Goal: Information Seeking & Learning: Find specific fact

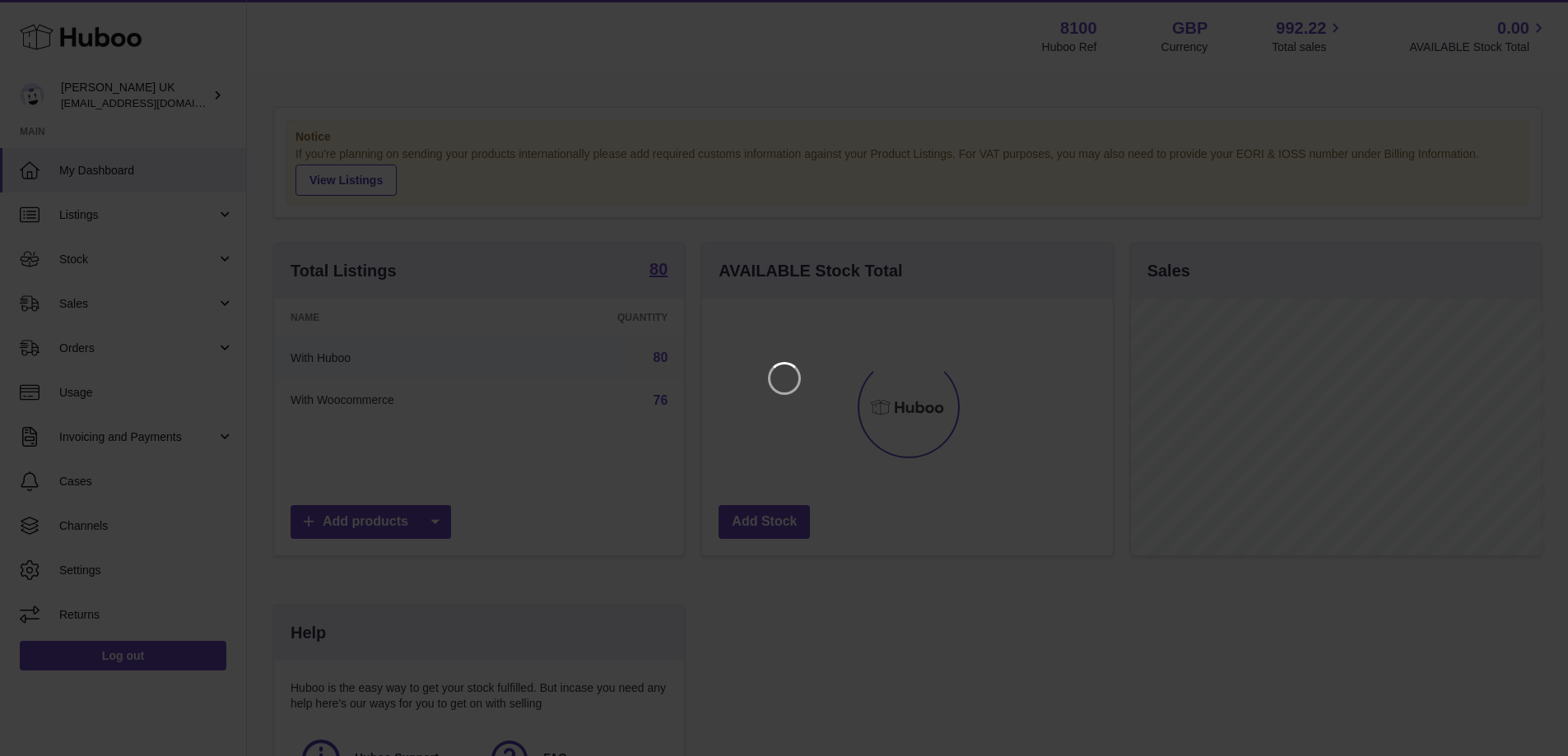
scroll to position [257, 415]
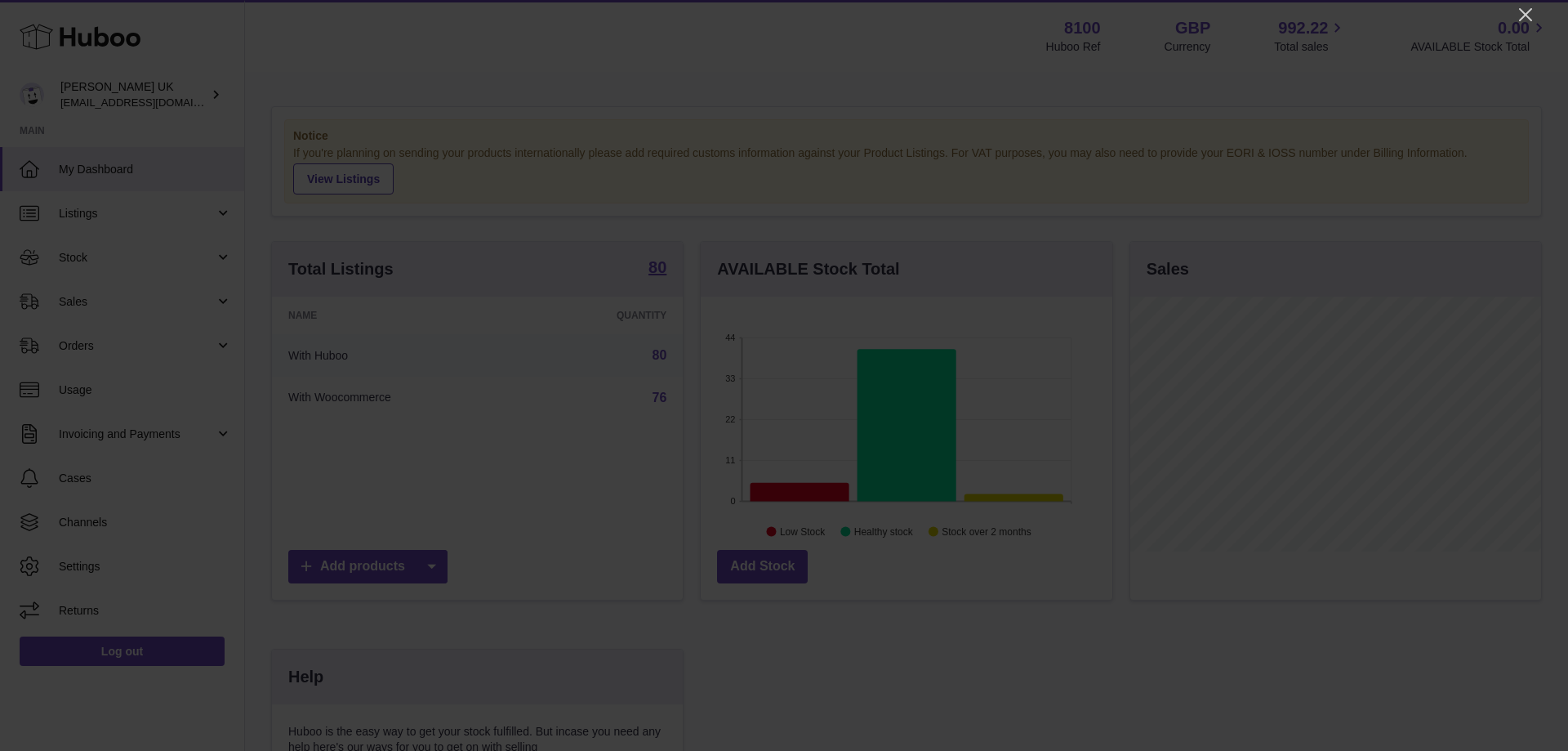
drag, startPoint x: 1525, startPoint y: 17, endPoint x: 1518, endPoint y: 33, distance: 17.5
click at [1525, 17] on icon "Close" at bounding box center [1525, 15] width 20 height 20
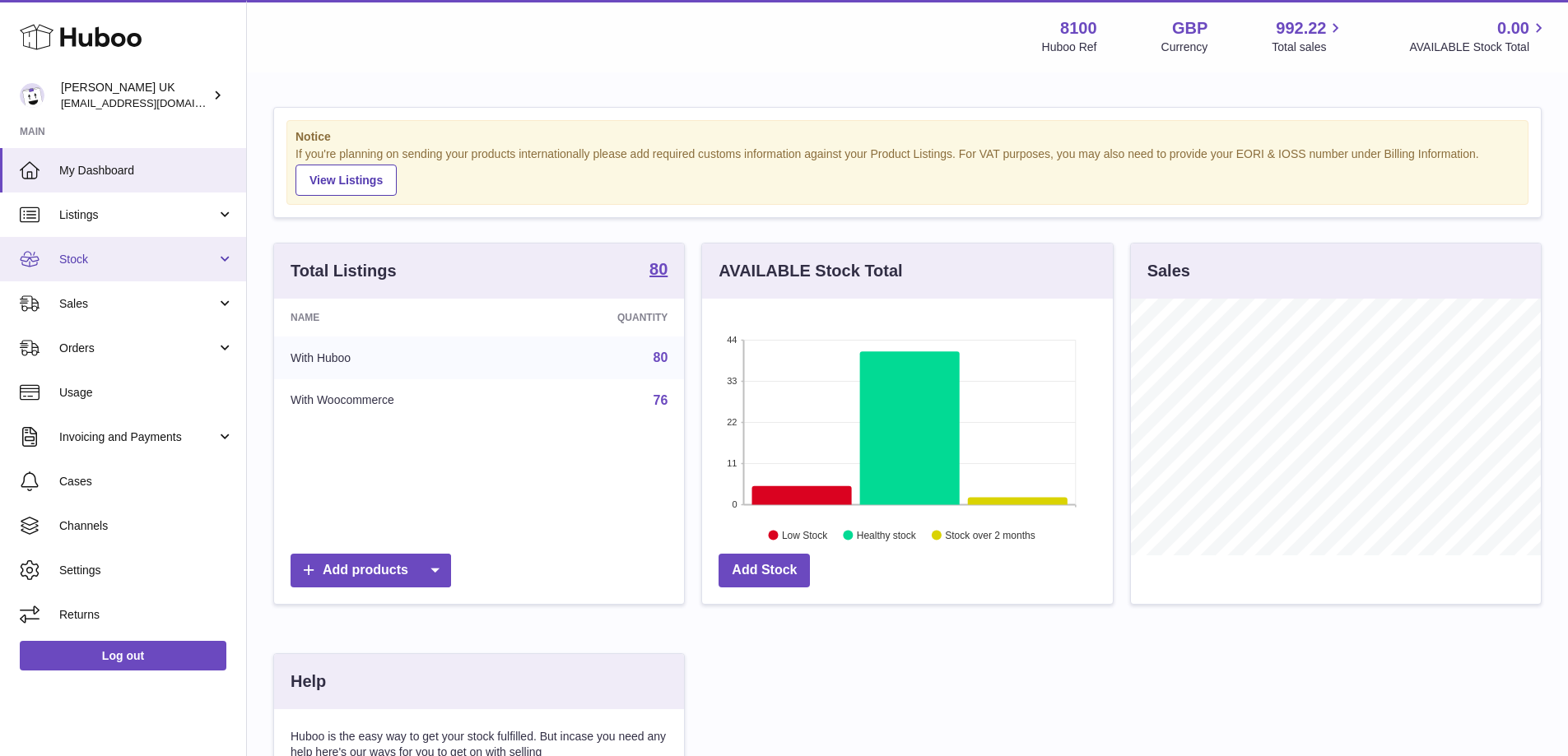
click at [109, 251] on link "Stock" at bounding box center [123, 258] width 246 height 45
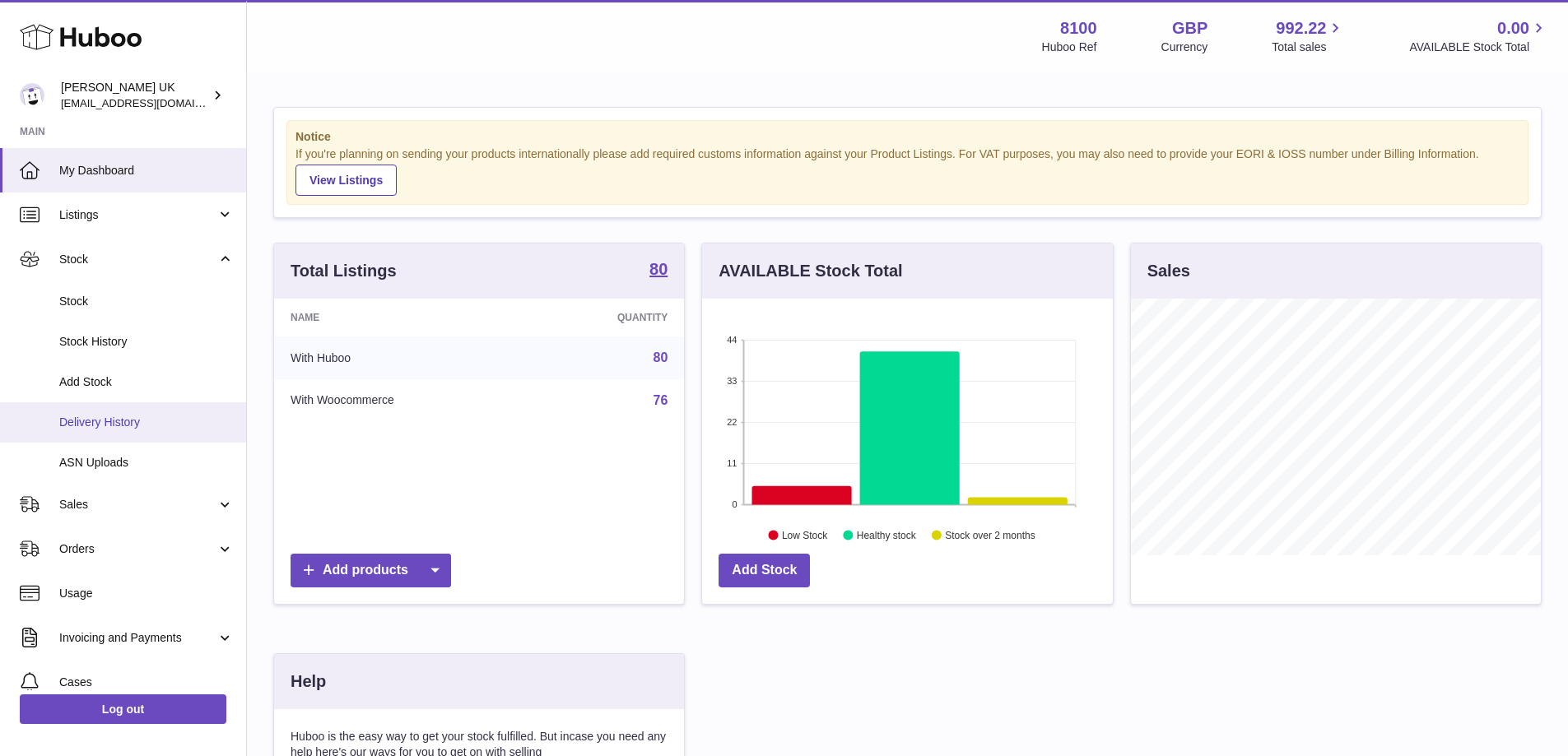
click at [116, 426] on span "Delivery History" at bounding box center [146, 422] width 174 height 16
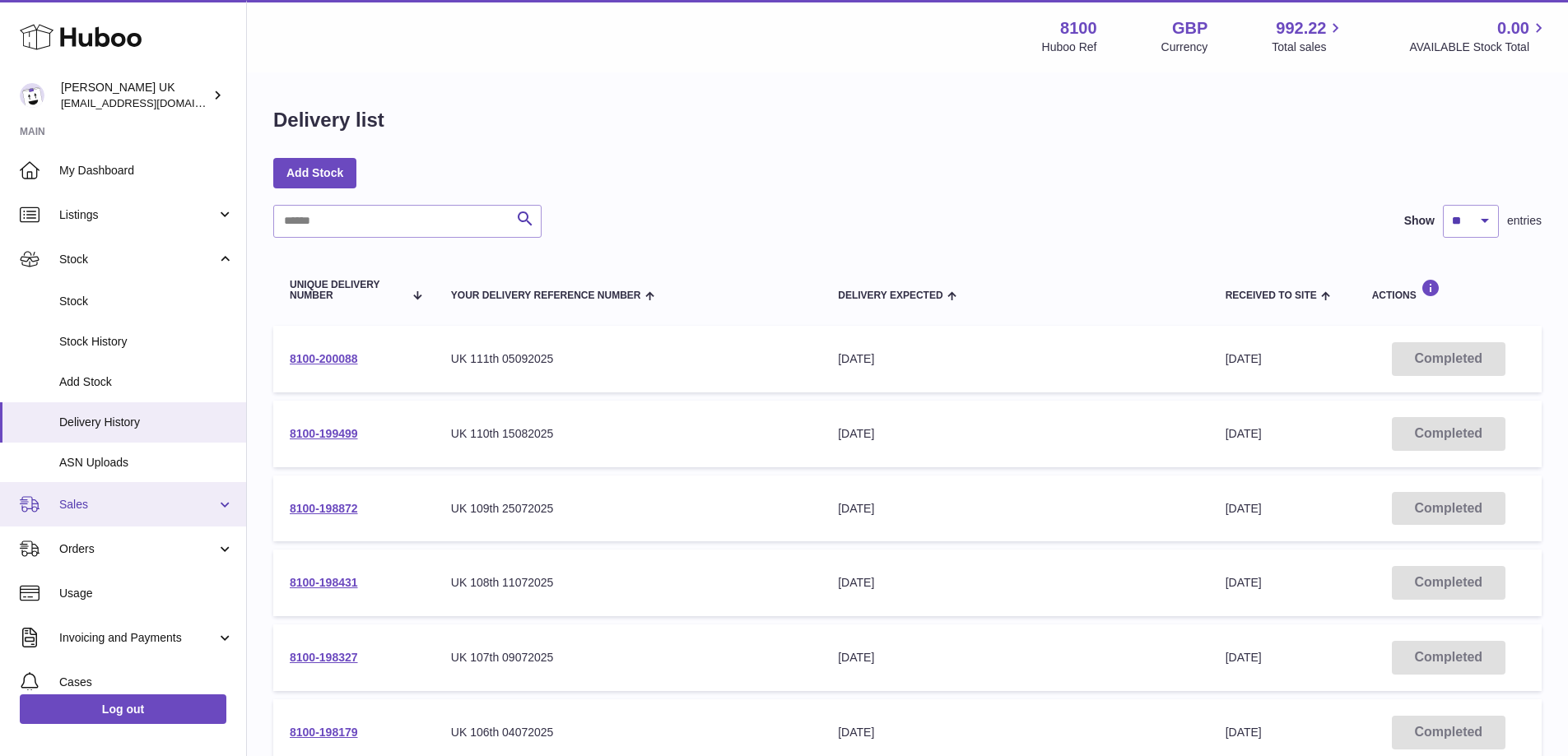
click at [82, 495] on link "Sales" at bounding box center [123, 504] width 246 height 45
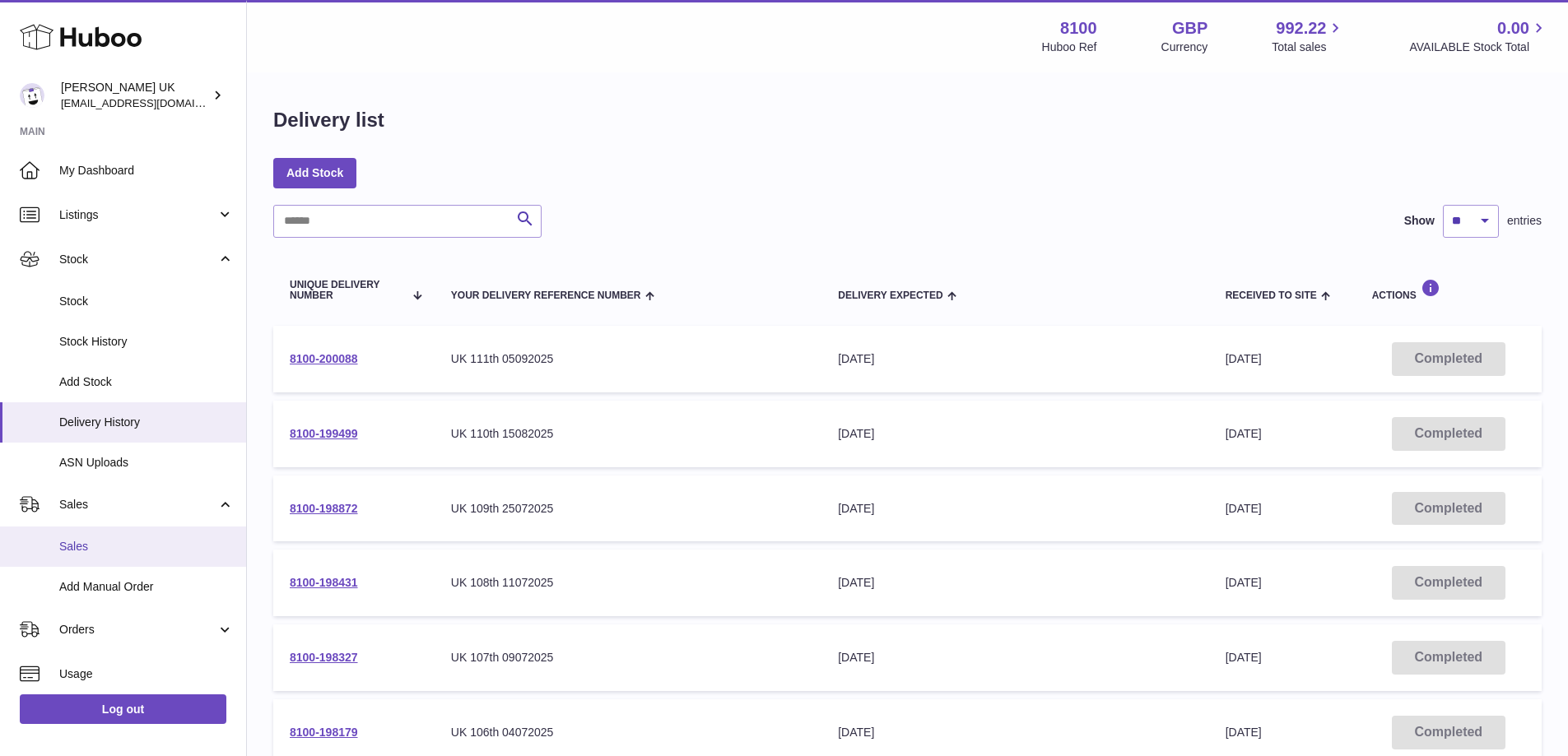
click at [90, 541] on span "Sales" at bounding box center [146, 547] width 174 height 16
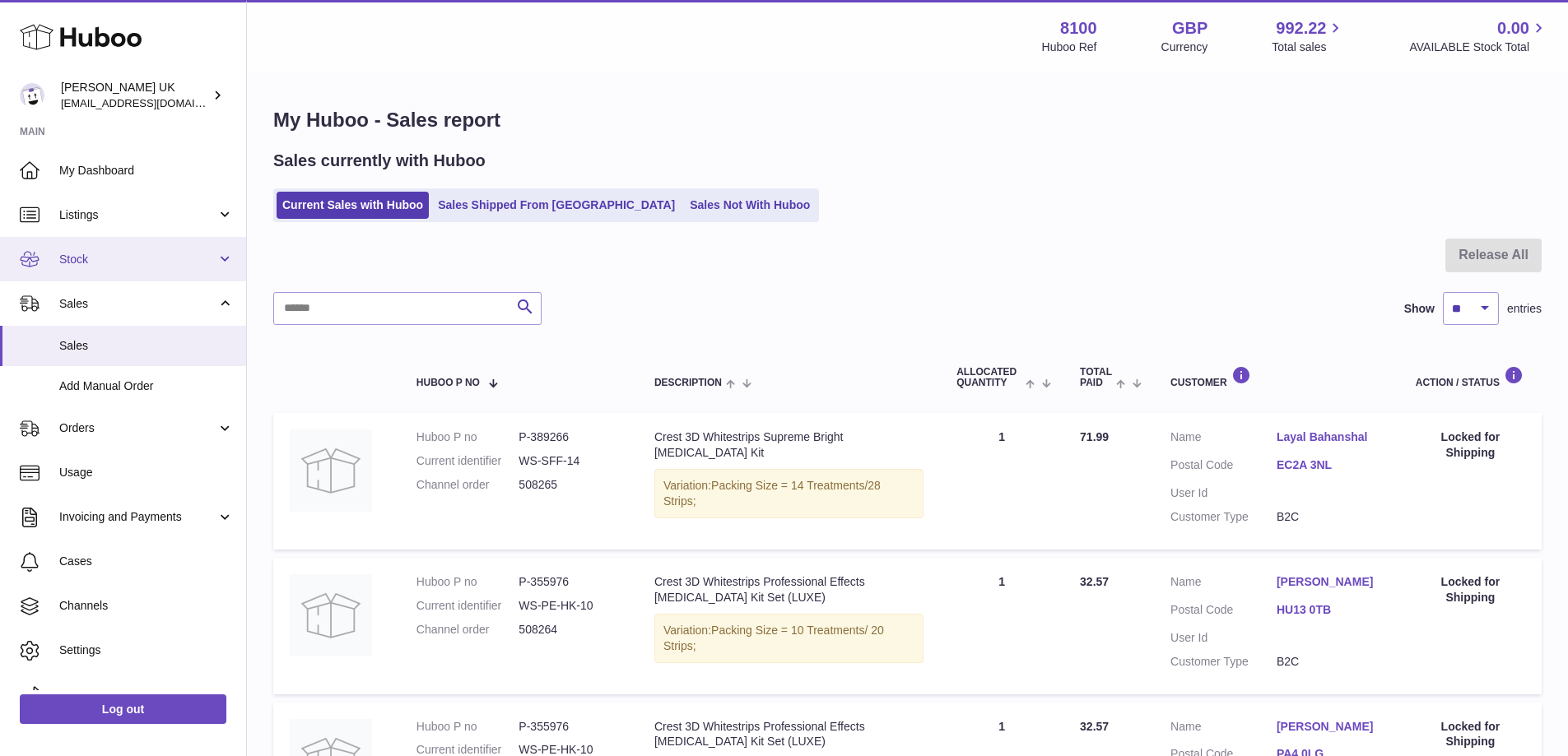
click at [127, 251] on link "Stock" at bounding box center [123, 258] width 246 height 45
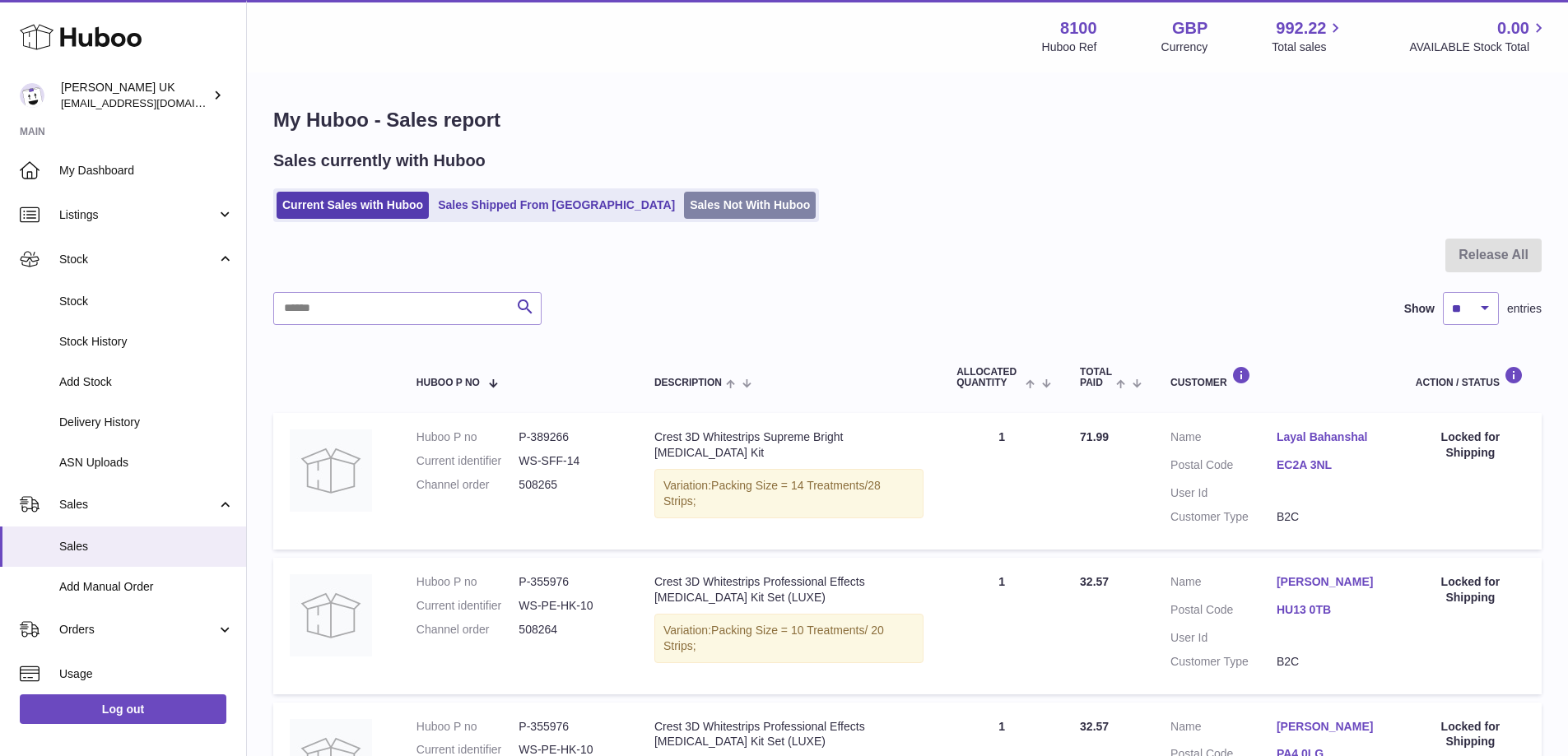
click at [684, 211] on link "Sales Not With Huboo" at bounding box center [749, 205] width 131 height 27
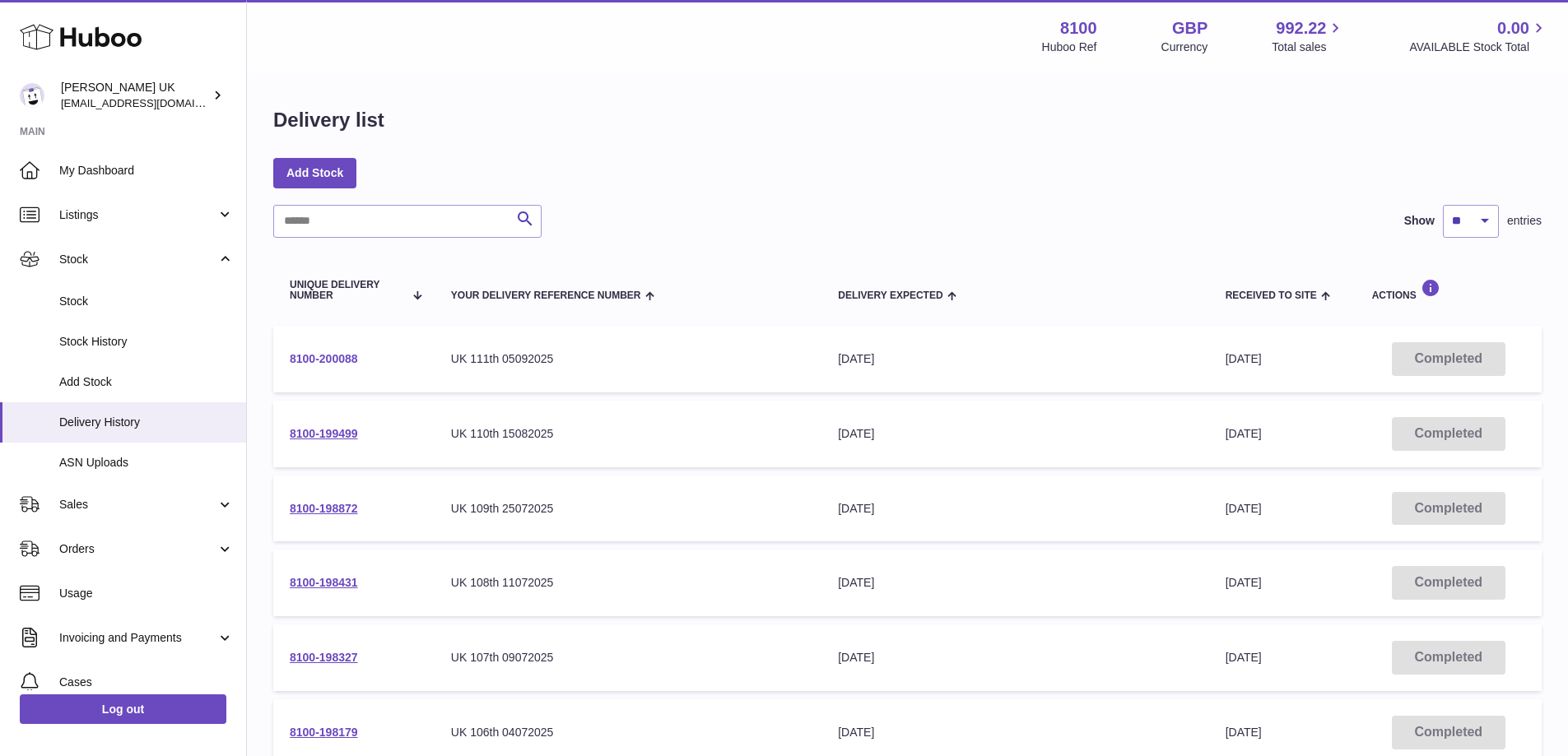
click at [323, 358] on link "8100-200088" at bounding box center [324, 358] width 68 height 13
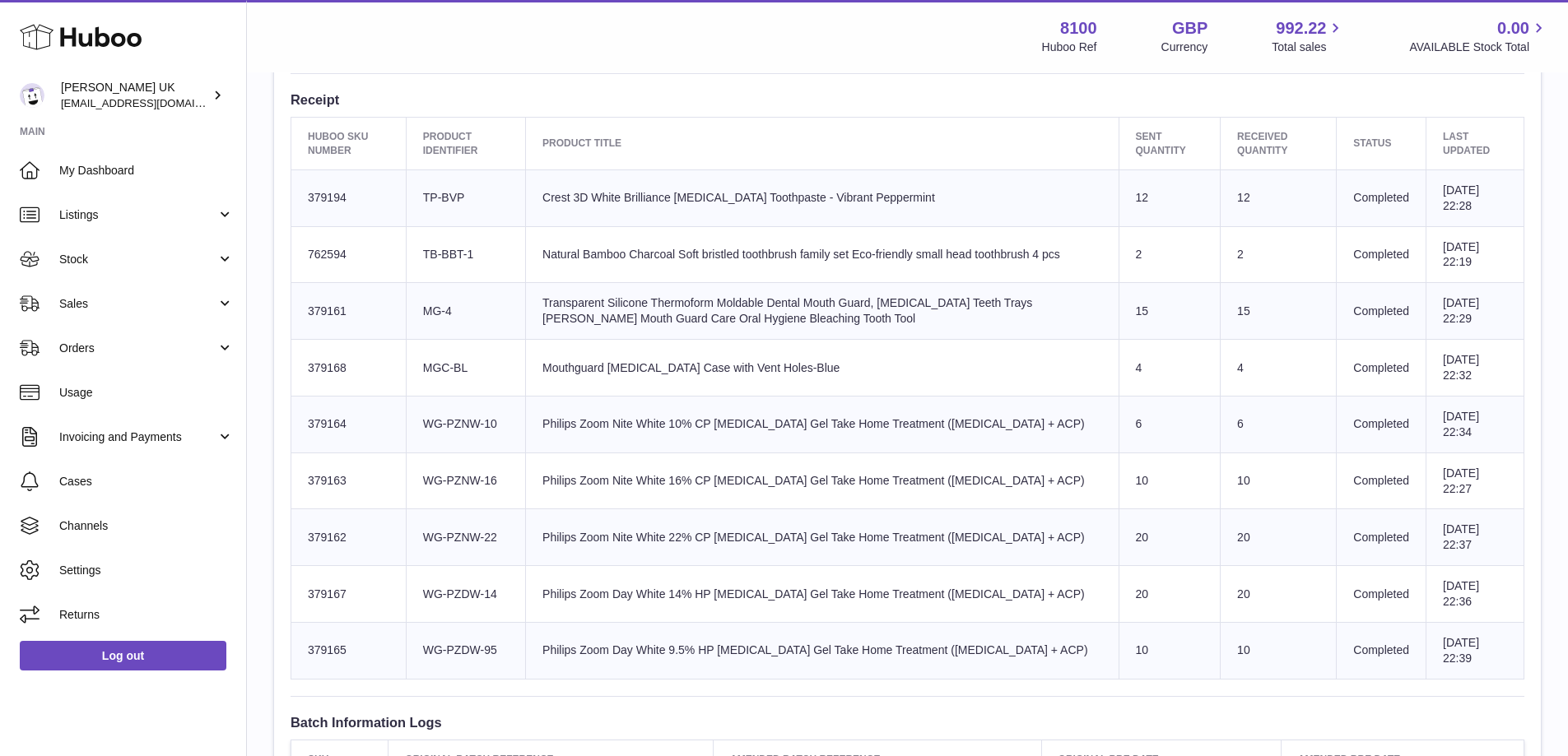
scroll to position [576, 0]
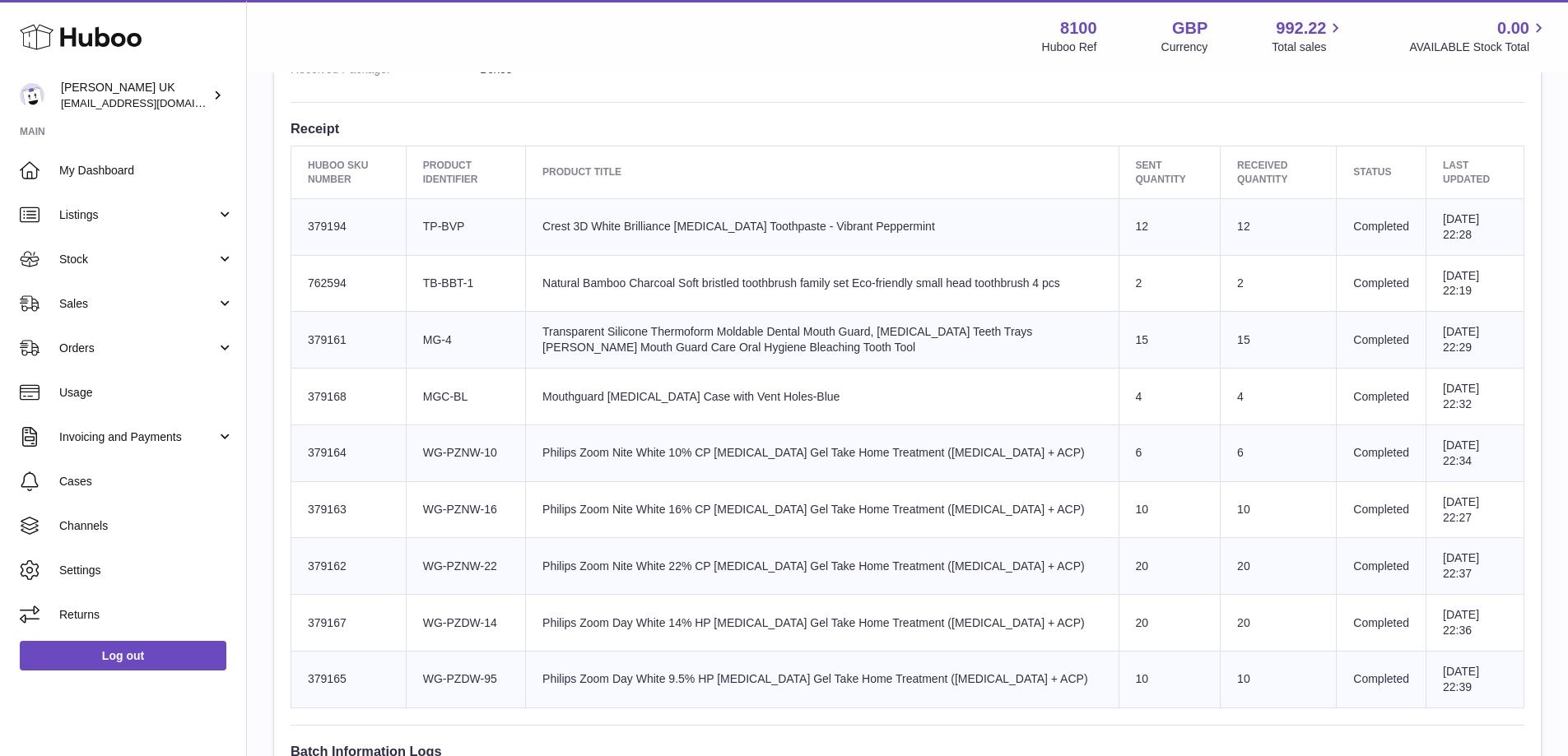
drag, startPoint x: 1106, startPoint y: 156, endPoint x: 1167, endPoint y: 216, distance: 85.6
click at [1167, 216] on table "Huboo SKU Number Product Identifier Product title Sent Quantity Received Quanti…" at bounding box center [908, 426] width 1234 height 562
click at [1241, 228] on td "12" at bounding box center [1279, 226] width 116 height 57
drag, startPoint x: 1214, startPoint y: 239, endPoint x: 1224, endPoint y: 223, distance: 18.9
click at [1221, 241] on td "12" at bounding box center [1279, 226] width 116 height 57
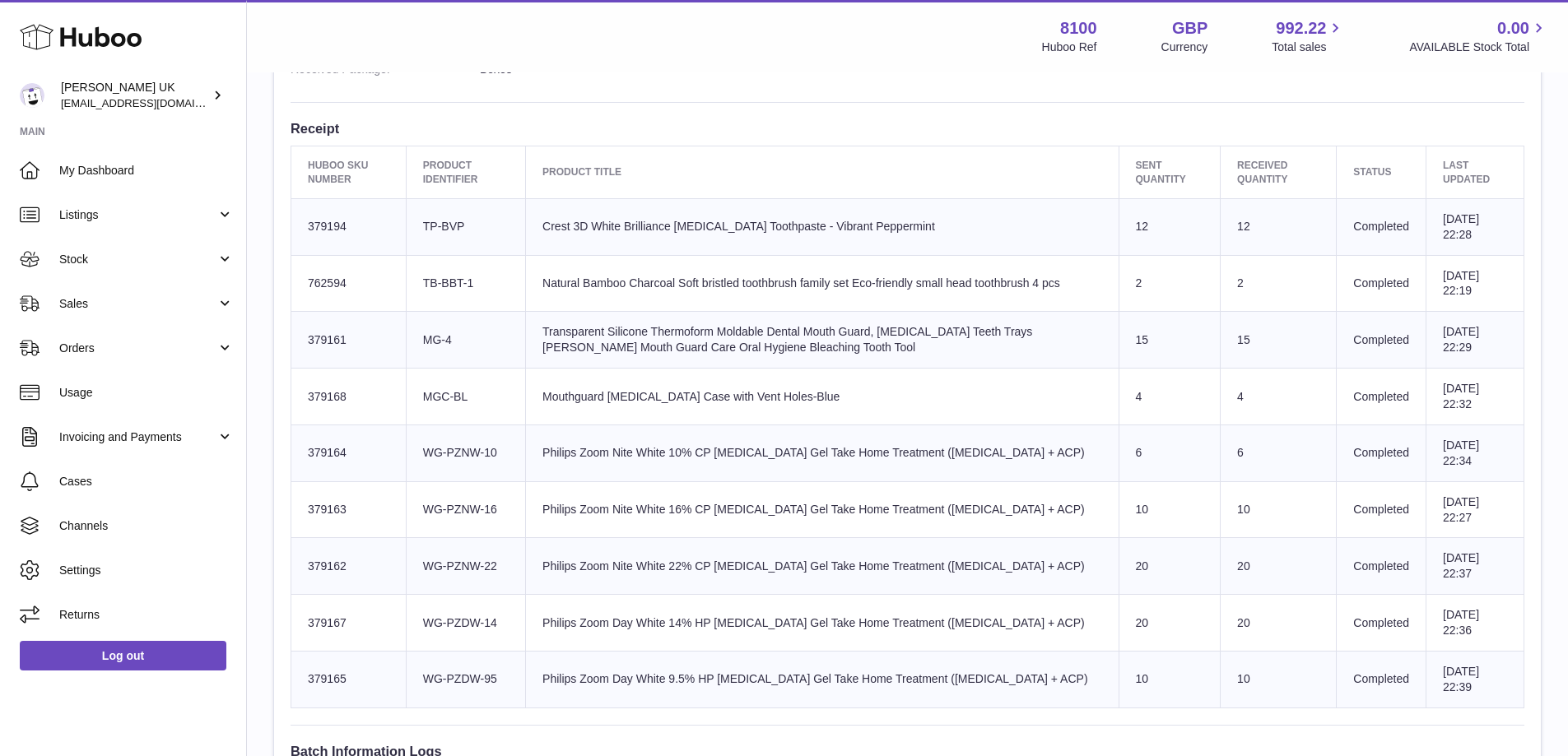
drag, startPoint x: 1243, startPoint y: 453, endPoint x: 1062, endPoint y: 451, distance: 181.0
click at [1062, 451] on tr "Huboo SKU Number 379164 Client Identifier WG-PZNW-10 Product title Philips Zoom…" at bounding box center [907, 453] width 1233 height 57
click at [1277, 457] on td "6" at bounding box center [1279, 453] width 116 height 57
click at [1337, 507] on td "Completed" at bounding box center [1381, 509] width 89 height 57
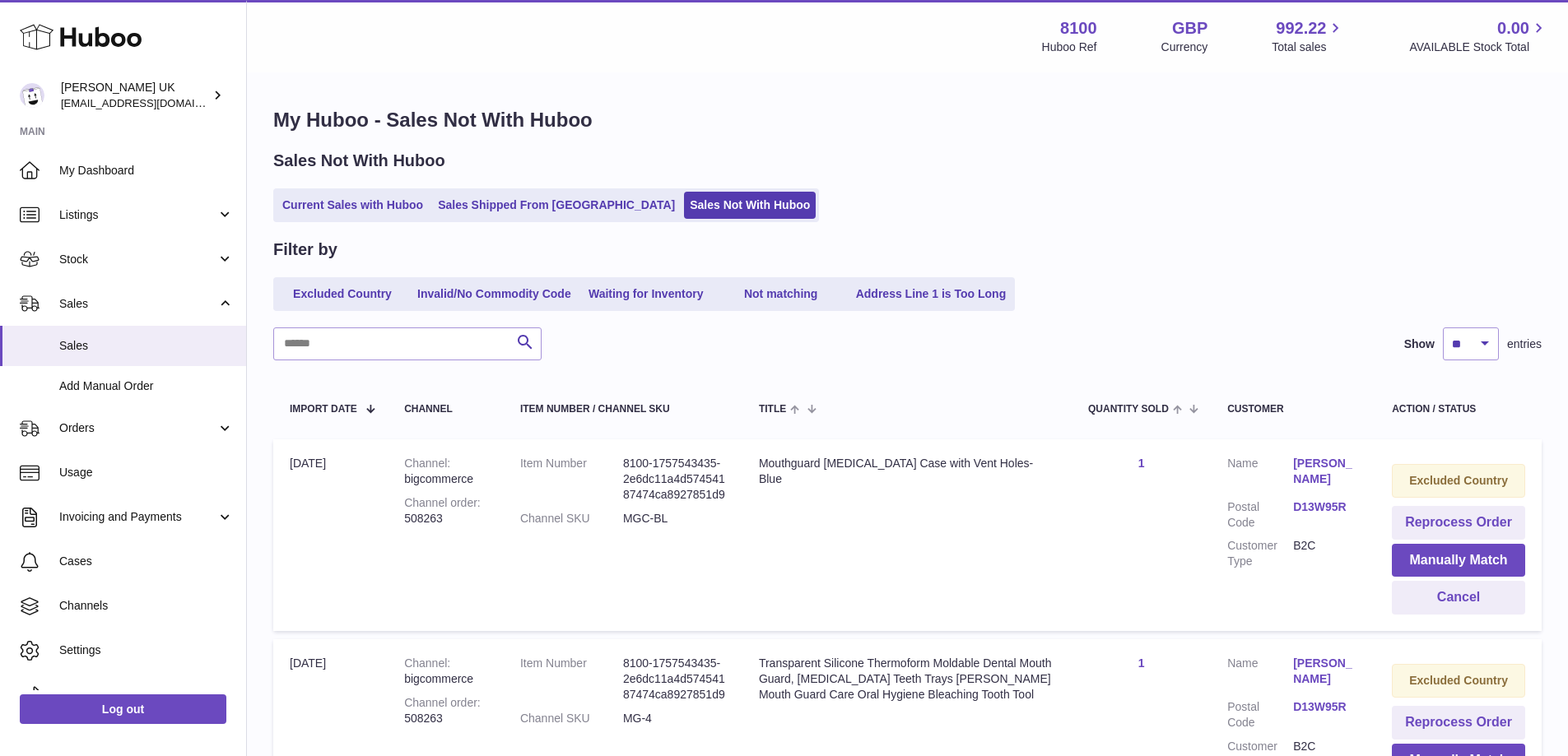
click at [661, 310] on ul "Excluded Country Invalid/No Commodity Code Waiting for Inventory Not matching A…" at bounding box center [644, 294] width 741 height 34
click at [668, 299] on link "Waiting for Inventory" at bounding box center [646, 293] width 131 height 27
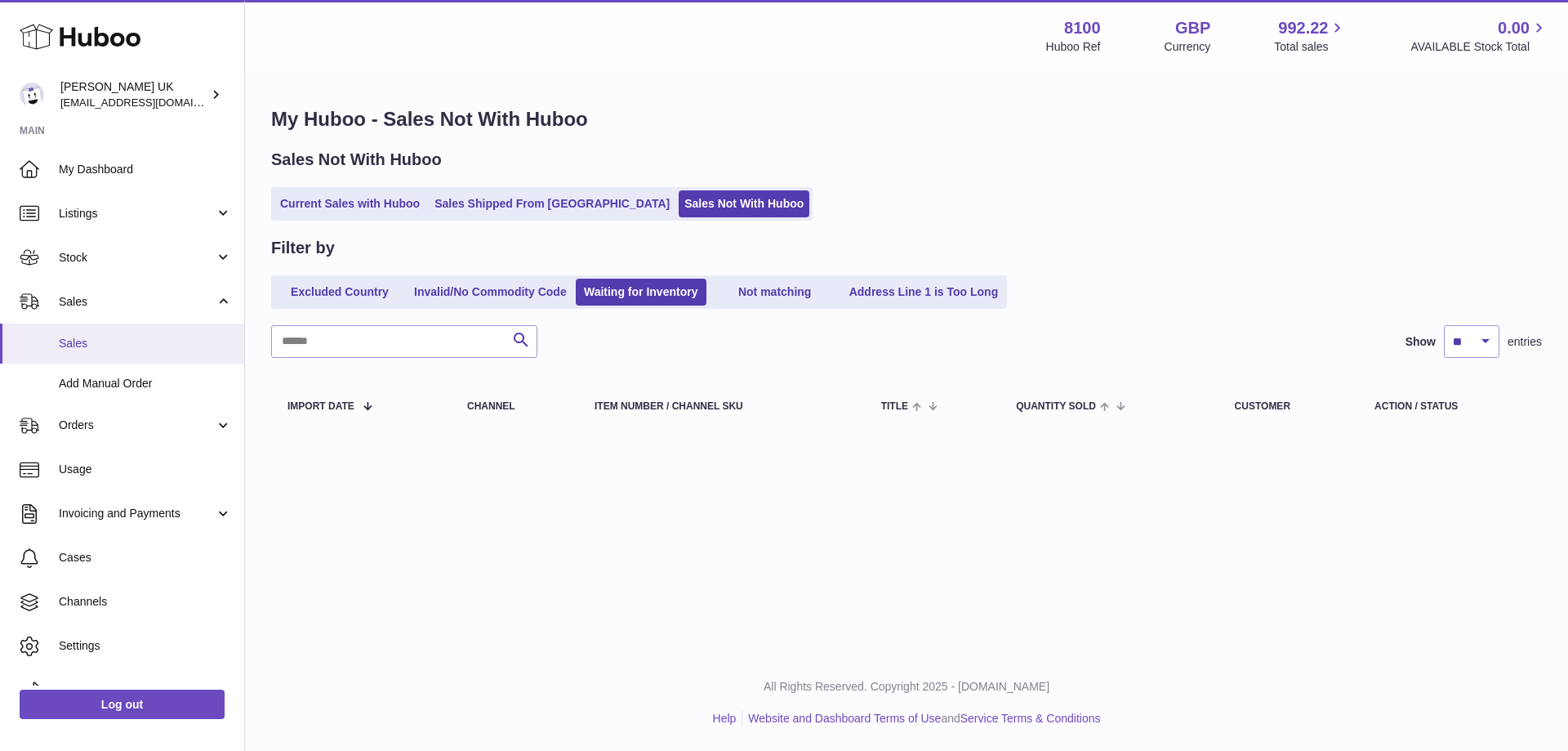
click at [99, 340] on span "Sales" at bounding box center [145, 344] width 173 height 16
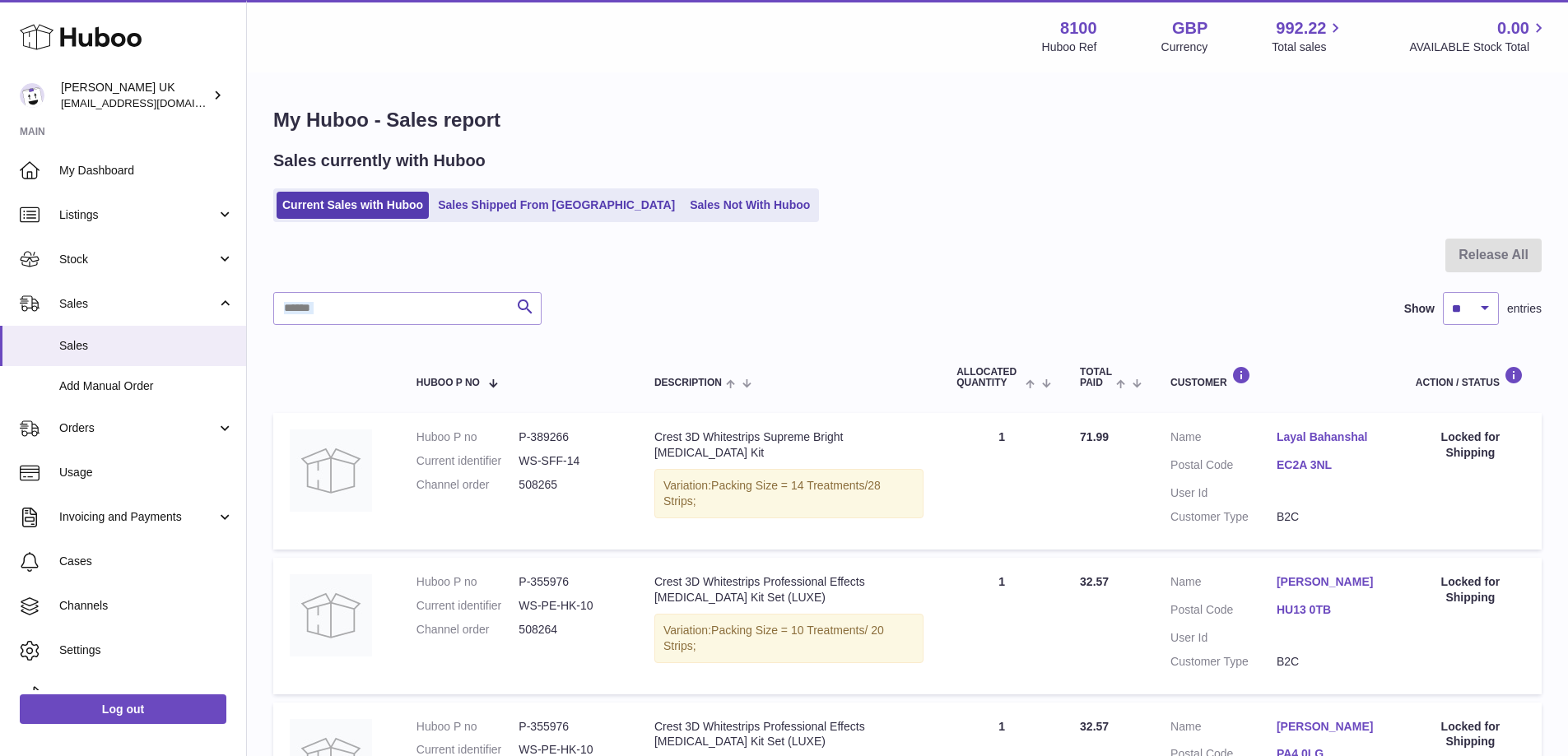
click at [995, 292] on div "Search Show ** ** ** *** entries" at bounding box center [907, 308] width 1268 height 33
click at [507, 215] on link "Sales Shipped From [GEOGRAPHIC_DATA]" at bounding box center [557, 205] width 249 height 27
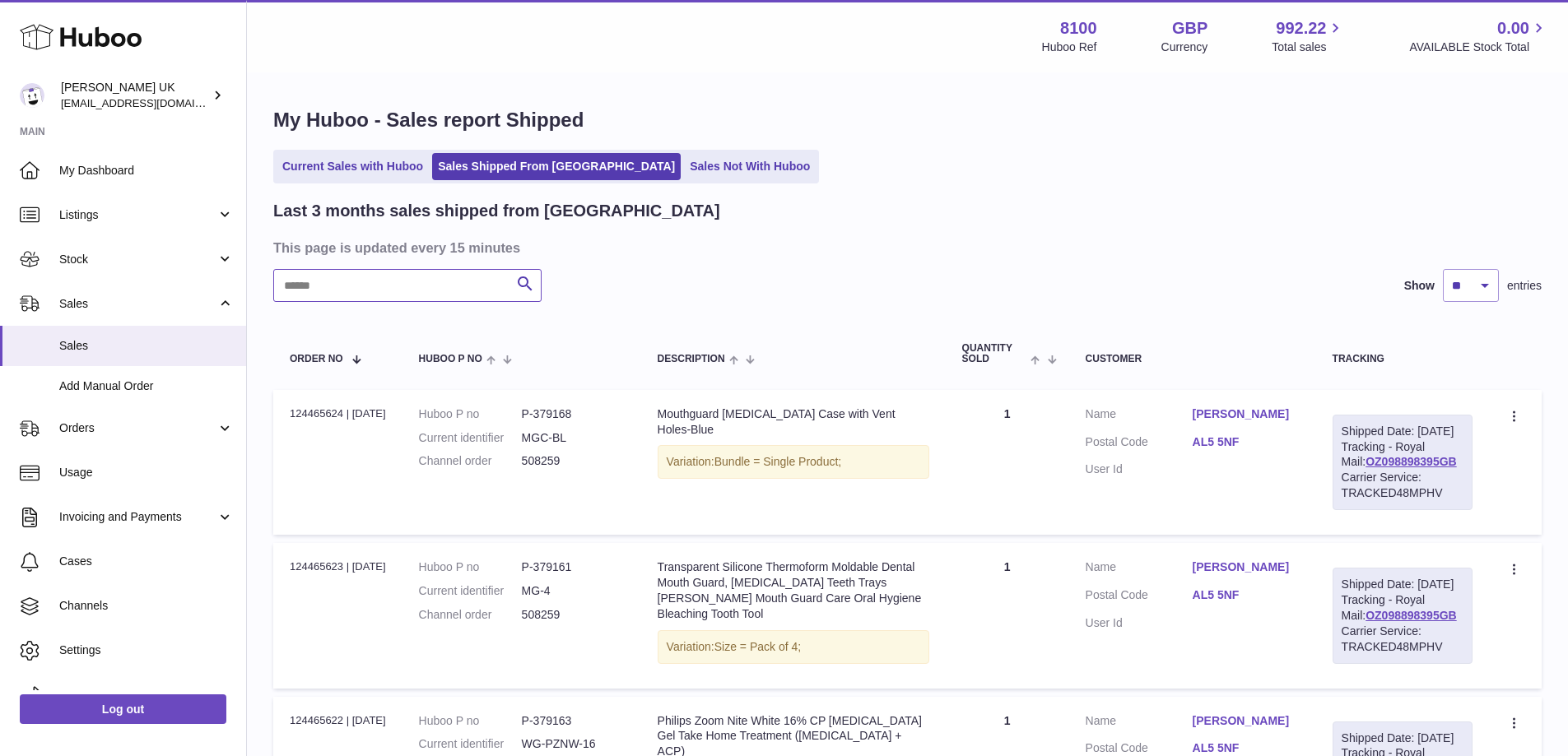
click at [400, 292] on input "text" at bounding box center [408, 286] width 268 height 33
paste input "******"
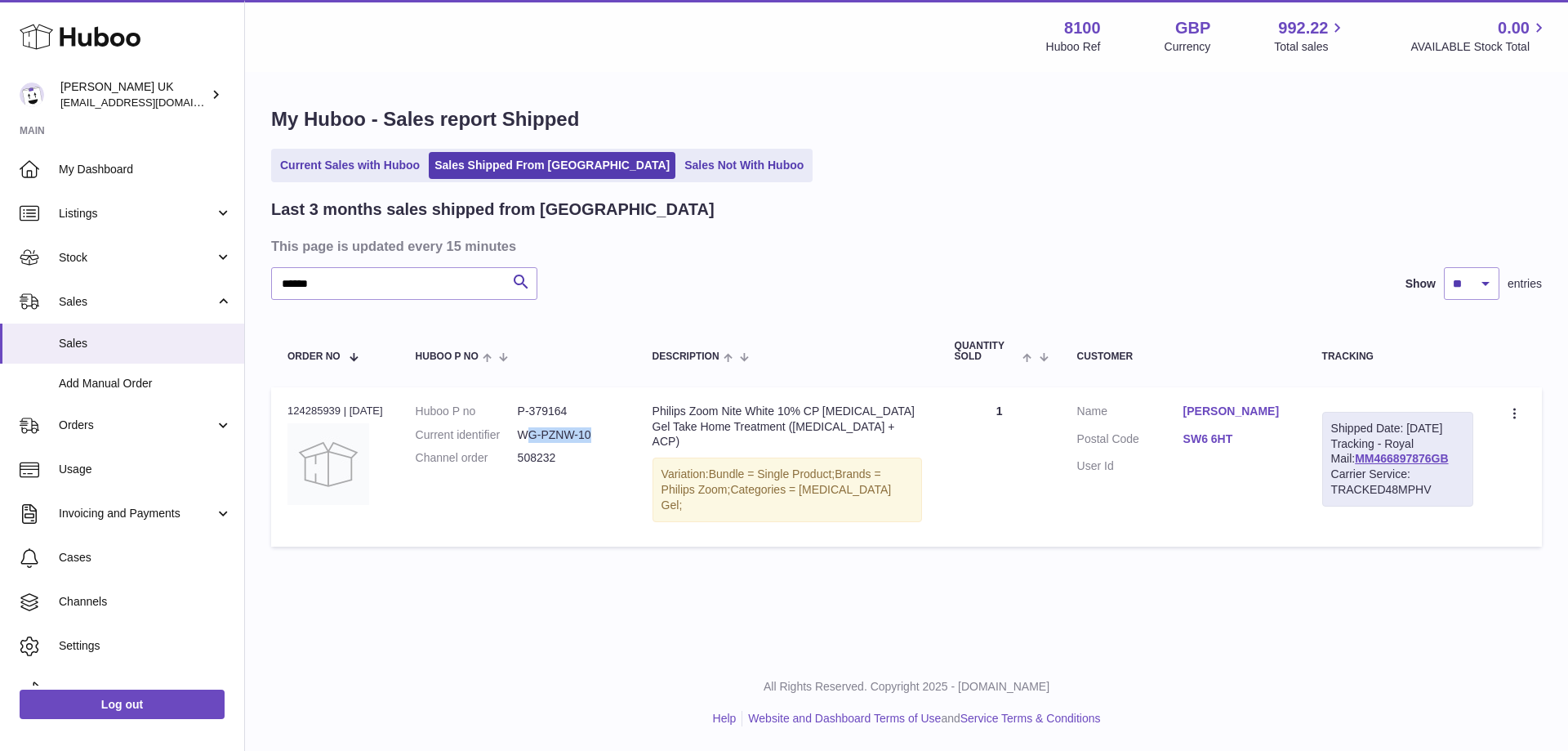
drag, startPoint x: 606, startPoint y: 437, endPoint x: 531, endPoint y: 434, distance: 75.1
click at [531, 434] on dd "WG-PZNW-10" at bounding box center [568, 435] width 102 height 16
drag, startPoint x: 523, startPoint y: 410, endPoint x: 575, endPoint y: 412, distance: 52.0
click at [575, 412] on dd "P-379164" at bounding box center [568, 412] width 102 height 16
copy dd "P-379164"
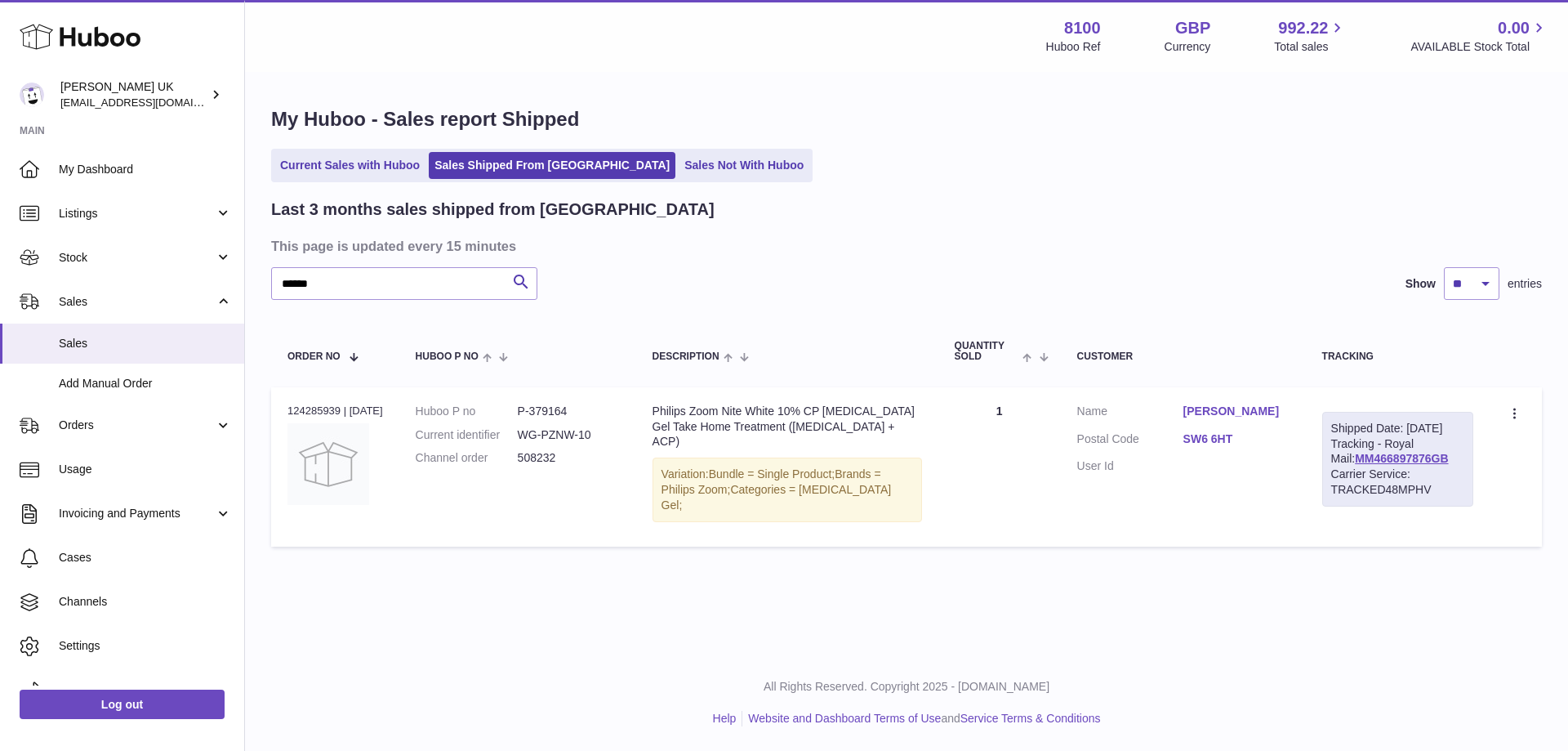
click at [338, 266] on div "Last 3 months sales shipped from [GEOGRAPHIC_DATA] This page is updated every 1…" at bounding box center [906, 376] width 1271 height 356
click at [351, 280] on input "******" at bounding box center [404, 284] width 266 height 33
paste input "text"
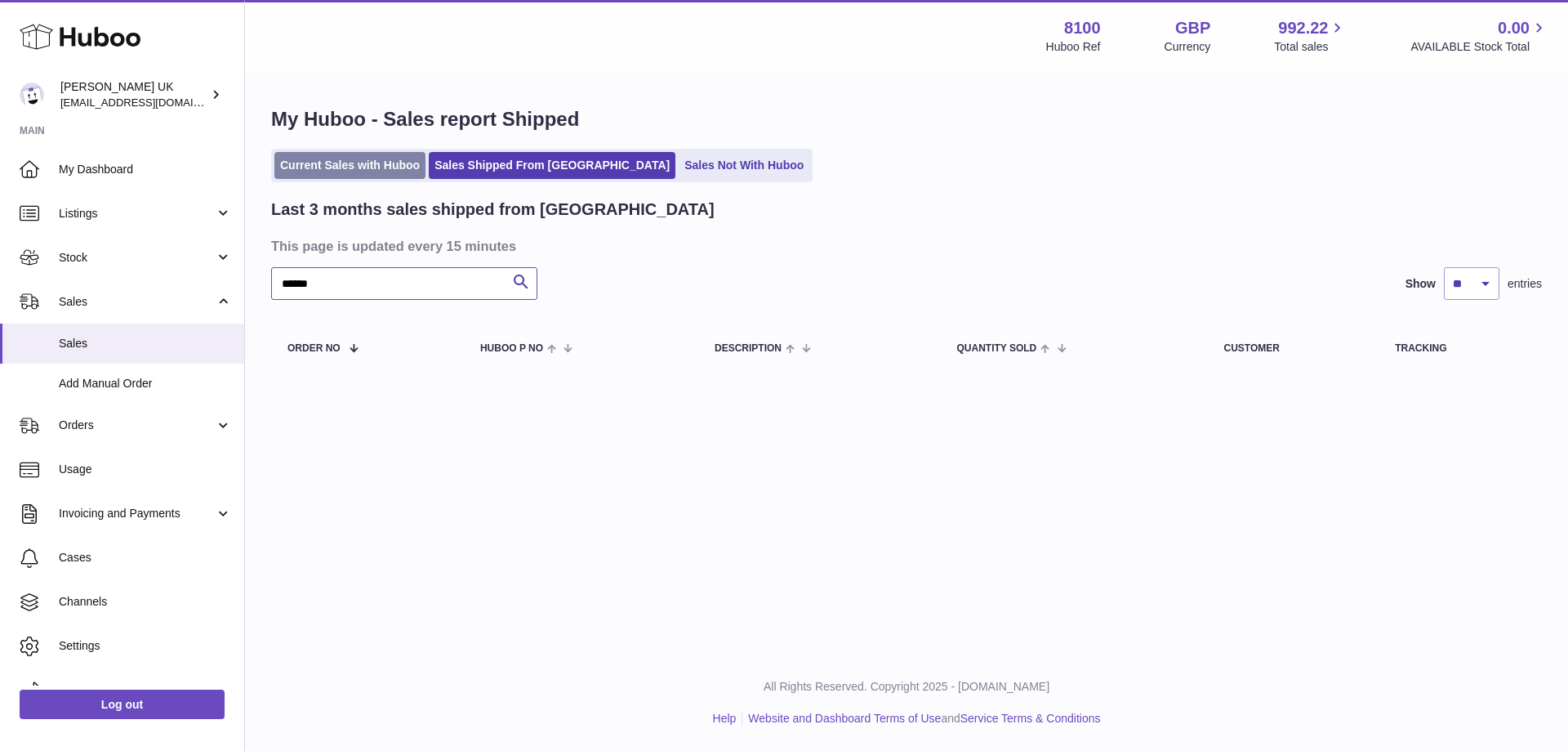
type input "******"
click at [359, 162] on link "Current Sales with Huboo" at bounding box center [350, 165] width 151 height 27
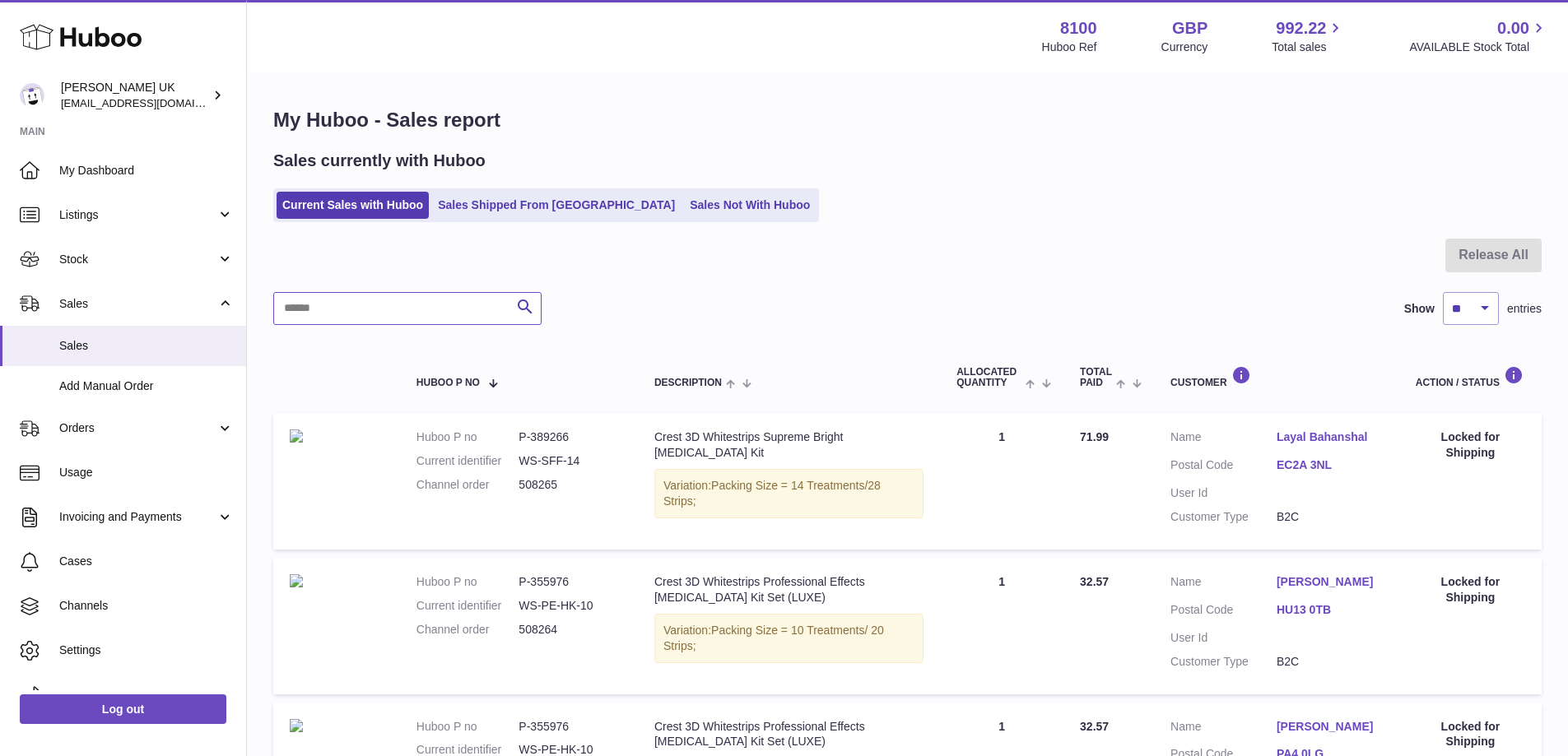
click at [408, 309] on input "text" at bounding box center [408, 308] width 268 height 33
paste input "******"
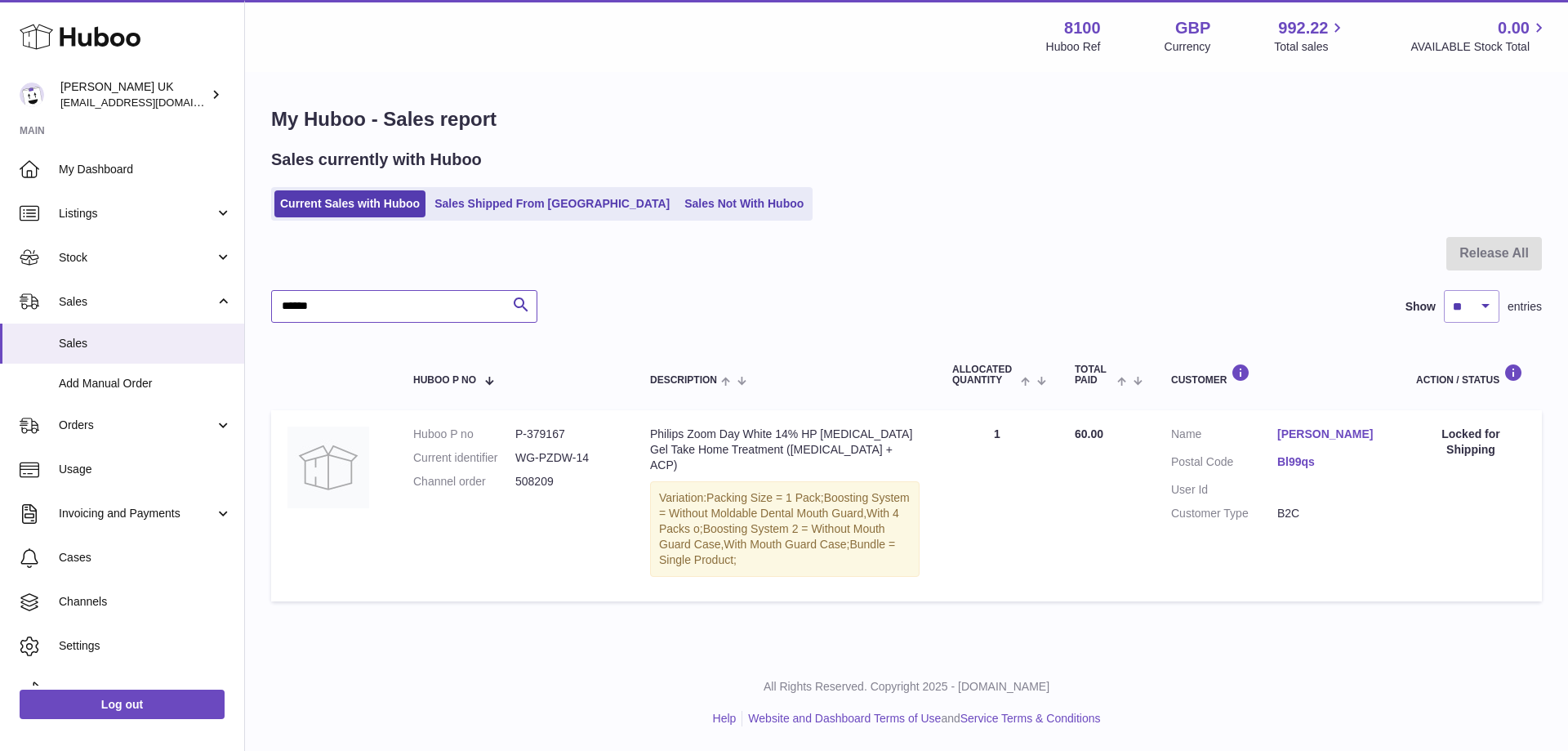
paste input "text"
click at [367, 293] on input "******" at bounding box center [404, 306] width 266 height 33
paste input "text"
type input "******"
click at [110, 561] on span "Cases" at bounding box center [145, 558] width 173 height 16
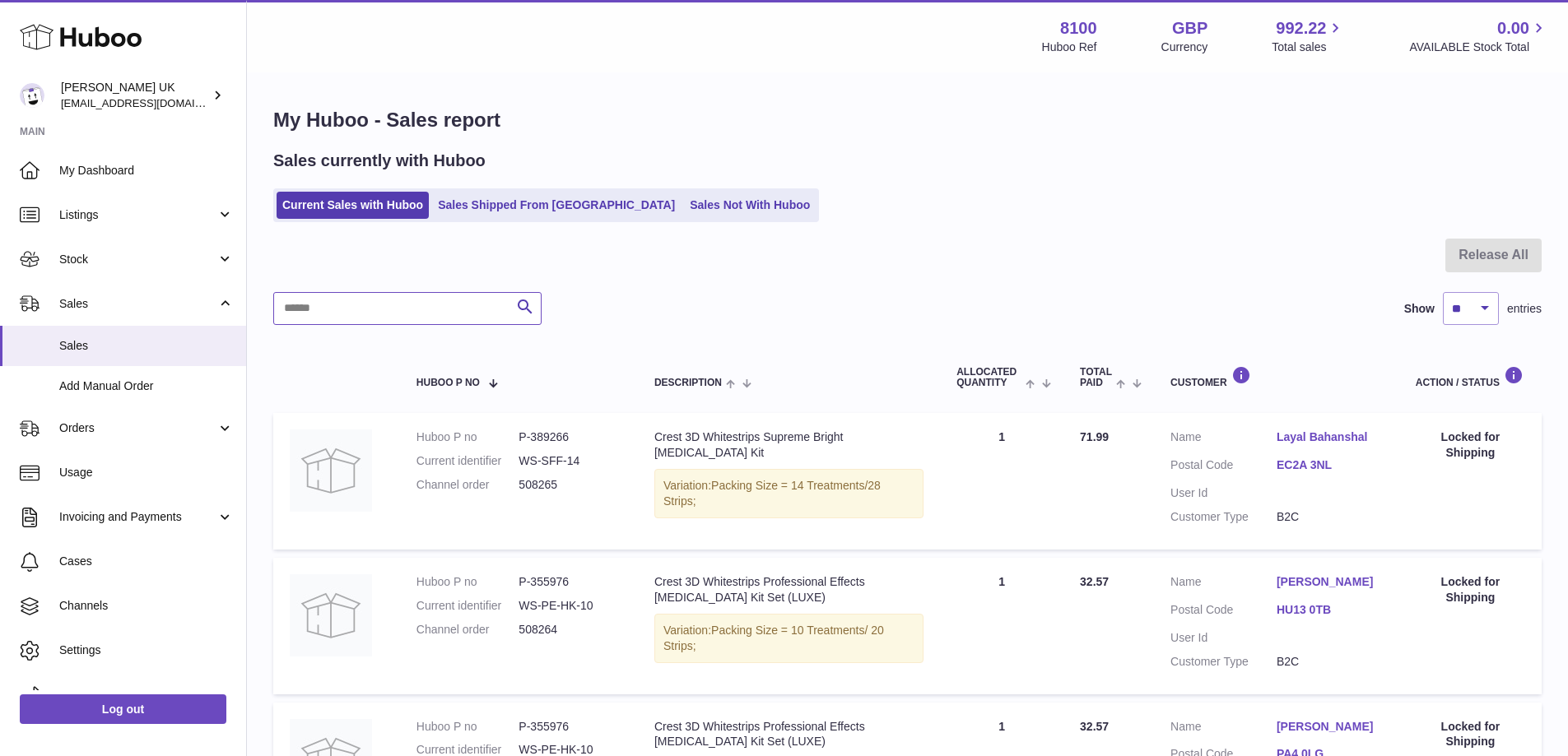
click at [381, 314] on input "text" at bounding box center [408, 308] width 268 height 33
click at [87, 258] on span "Stock" at bounding box center [138, 259] width 157 height 16
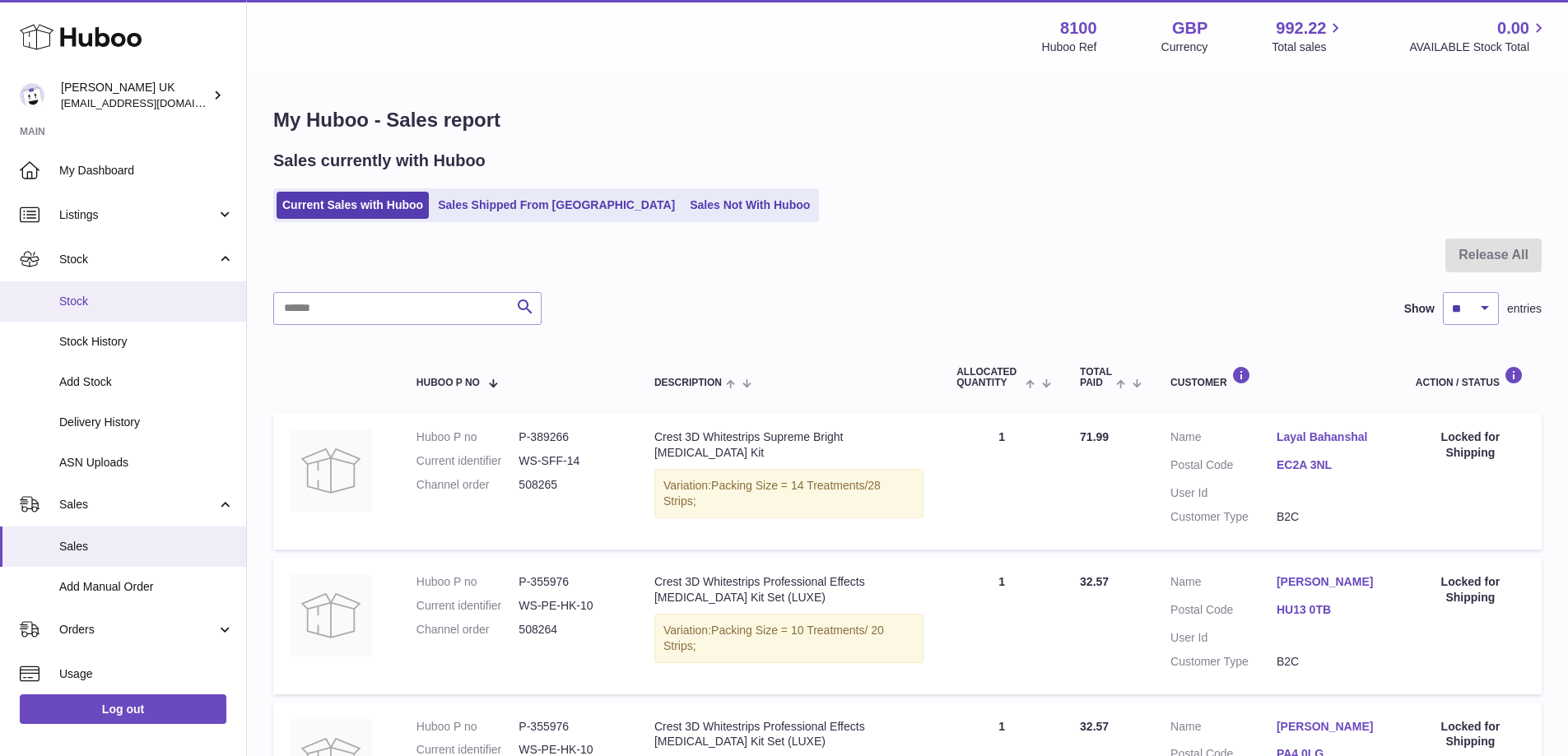
click at [108, 301] on span "Stock" at bounding box center [146, 301] width 174 height 16
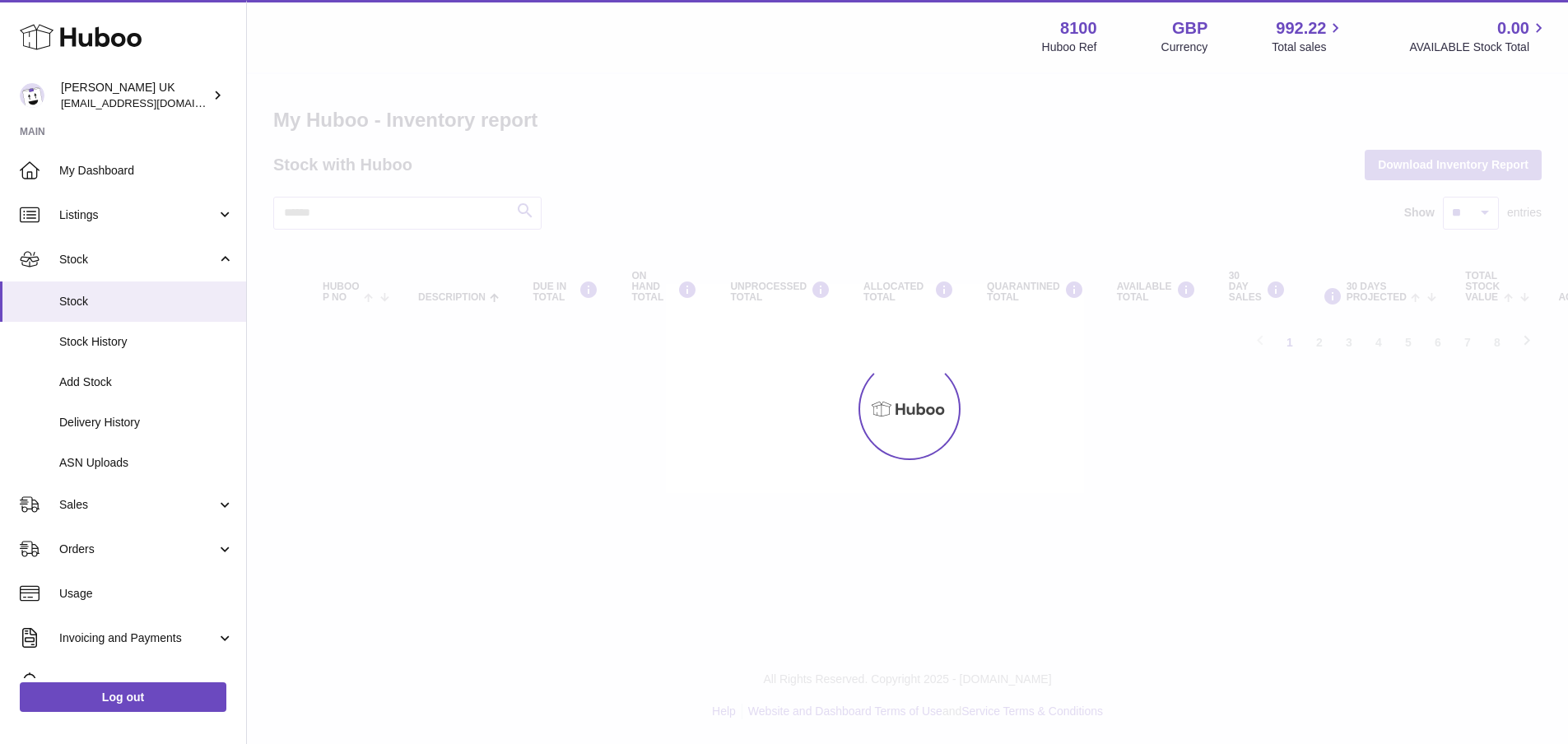
click at [386, 301] on div at bounding box center [907, 409] width 1321 height 670
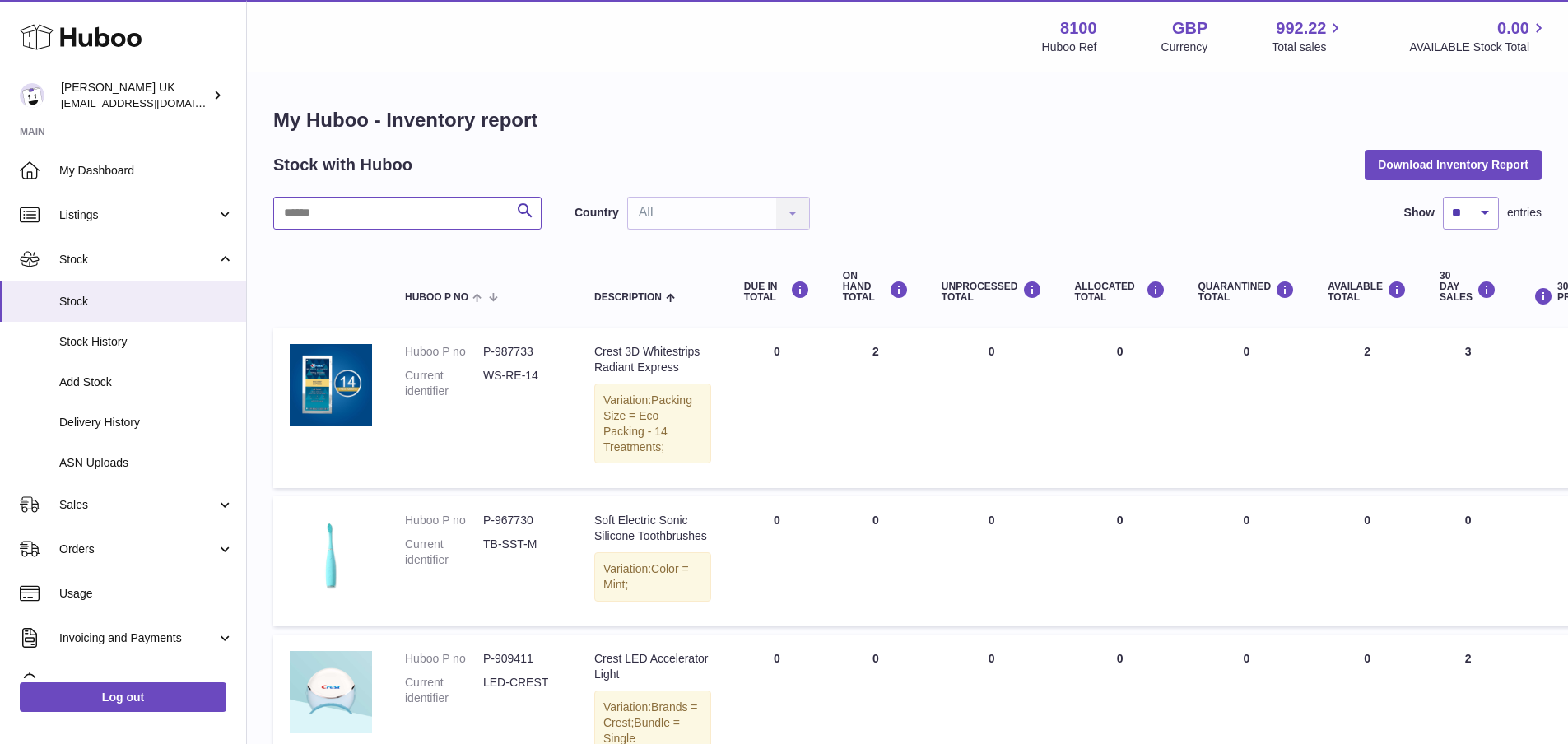
click at [373, 201] on input "text" at bounding box center [408, 213] width 268 height 33
paste input "******"
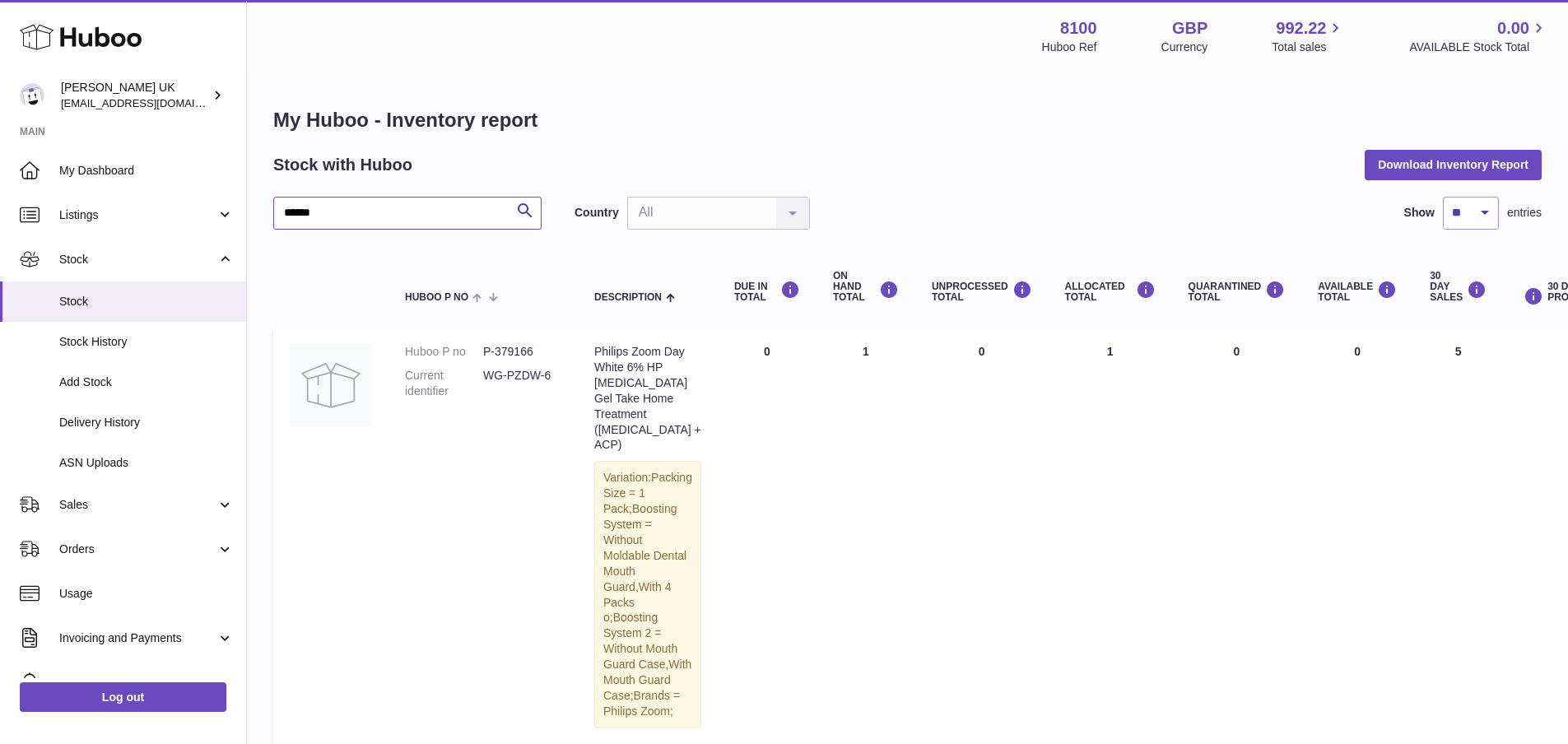
type input "******"
click at [117, 344] on span "Stock History" at bounding box center [146, 342] width 174 height 16
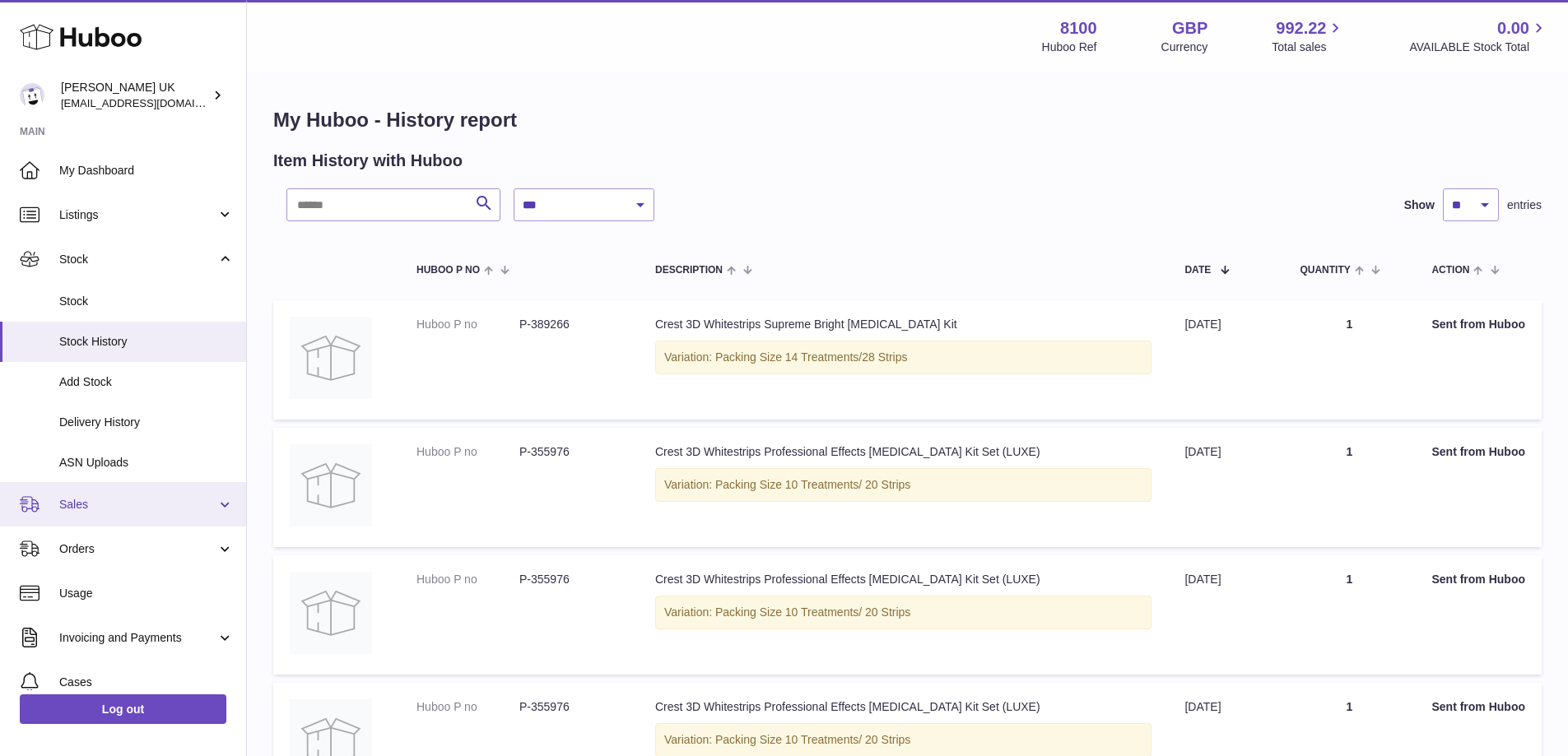
click at [89, 511] on span "Sales" at bounding box center [138, 505] width 157 height 16
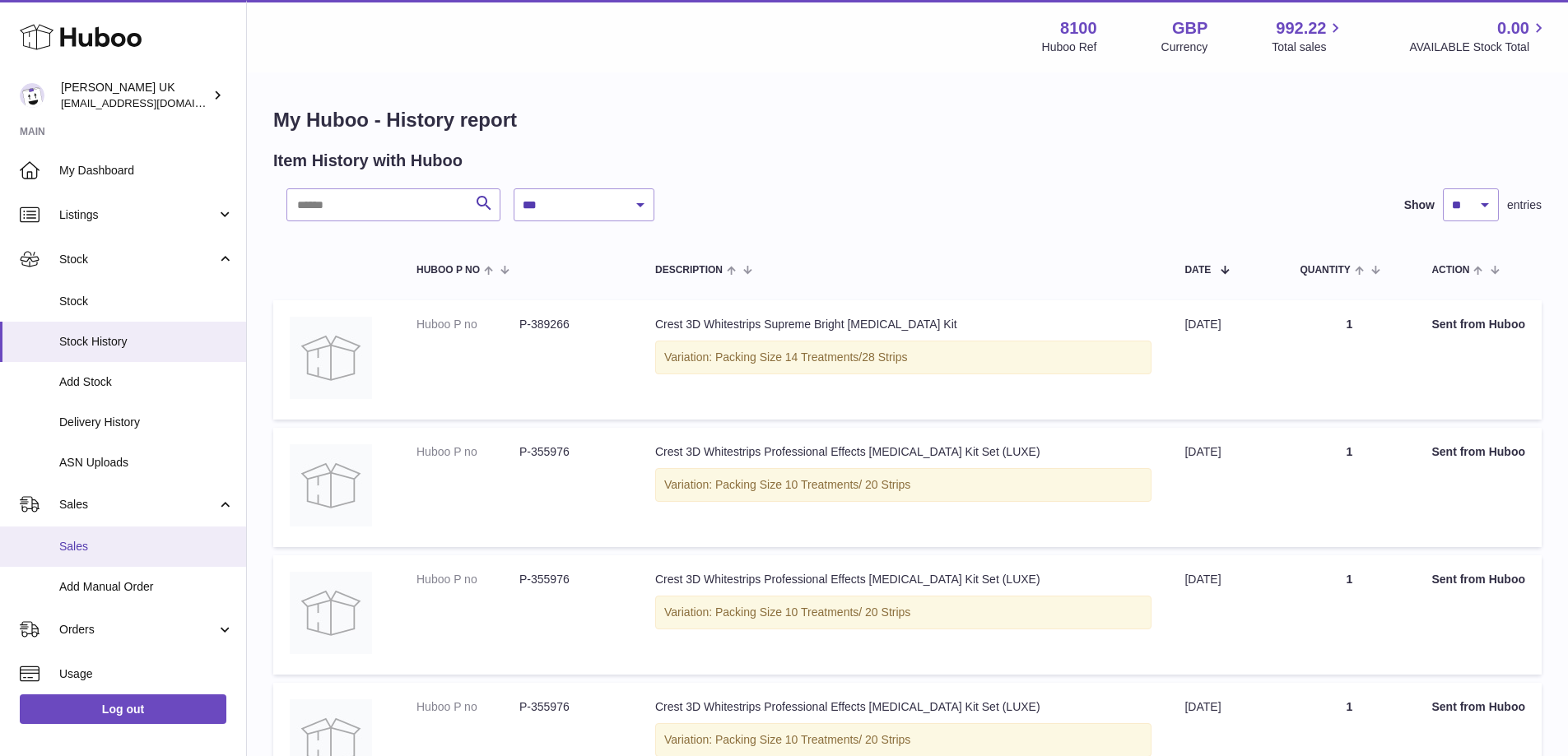
click at [101, 547] on span "Sales" at bounding box center [146, 547] width 174 height 16
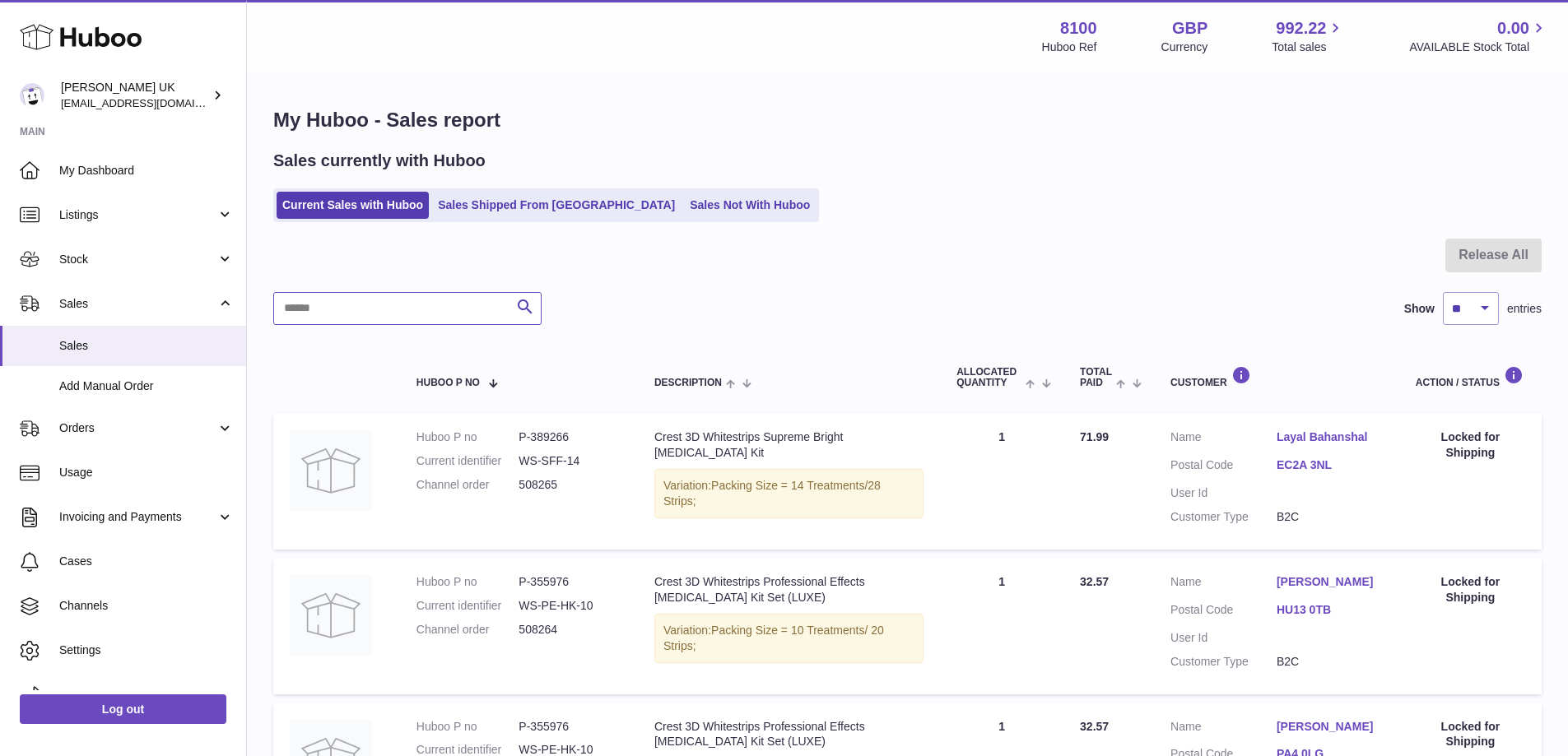
click at [368, 305] on input "text" at bounding box center [408, 308] width 268 height 33
paste input "******"
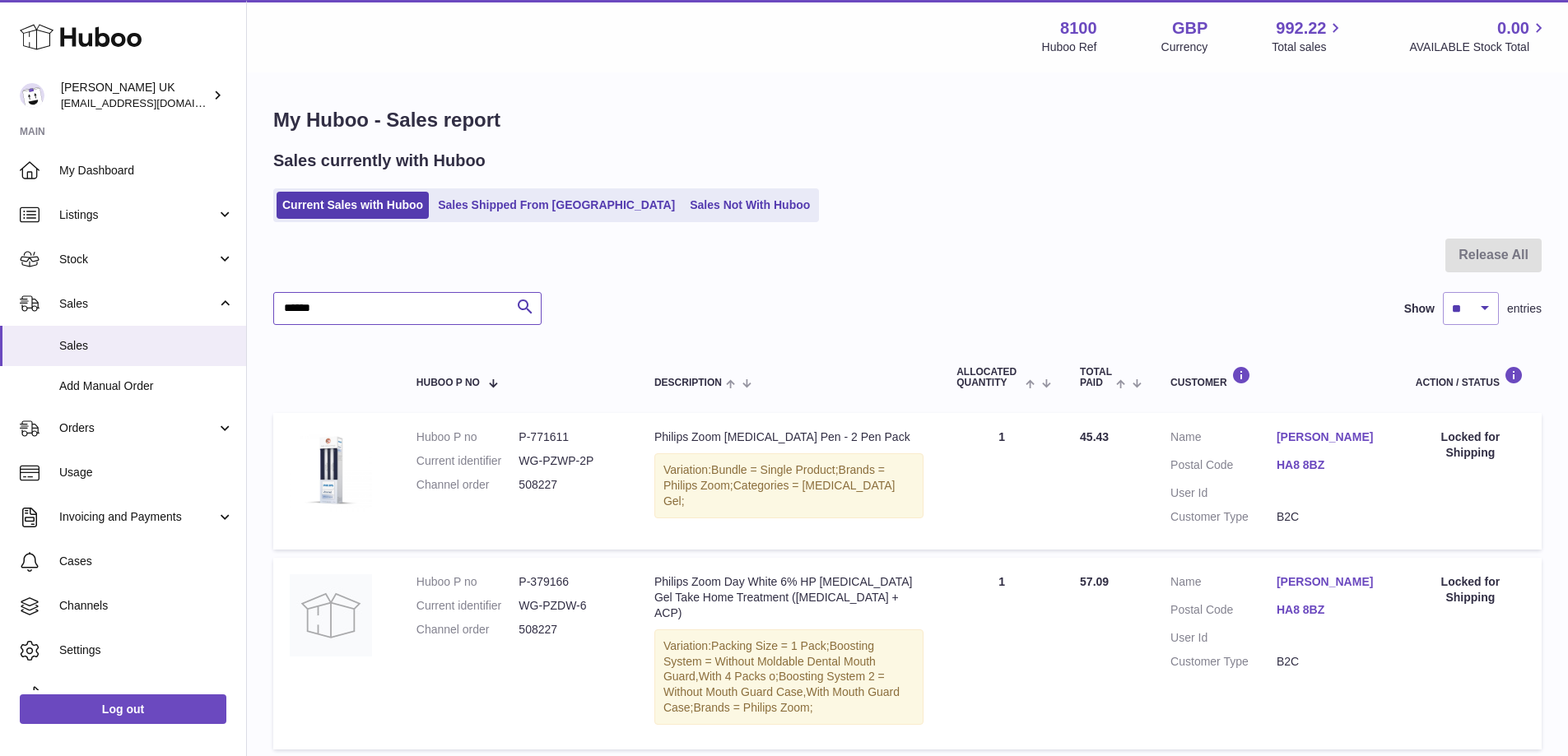
type input "******"
drag, startPoint x: 597, startPoint y: 604, endPoint x: 522, endPoint y: 606, distance: 75.0
click at [522, 606] on dd "WG-PZDW-6" at bounding box center [570, 606] width 103 height 16
copy dd "WG-PZDW-6"
